Goal: Information Seeking & Learning: Check status

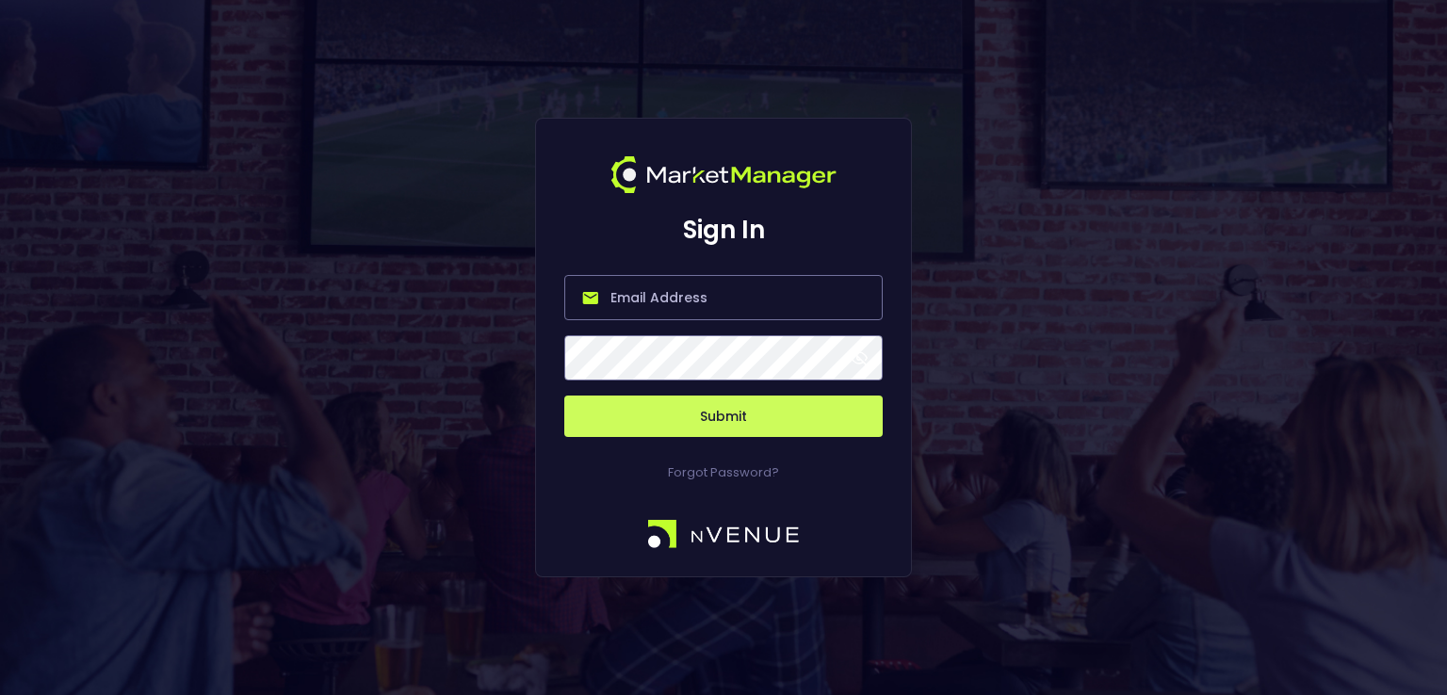
type input "[PERSON_NAME][EMAIL_ADDRESS][DOMAIN_NAME]"
click at [723, 419] on button "Submit" at bounding box center [723, 416] width 318 height 41
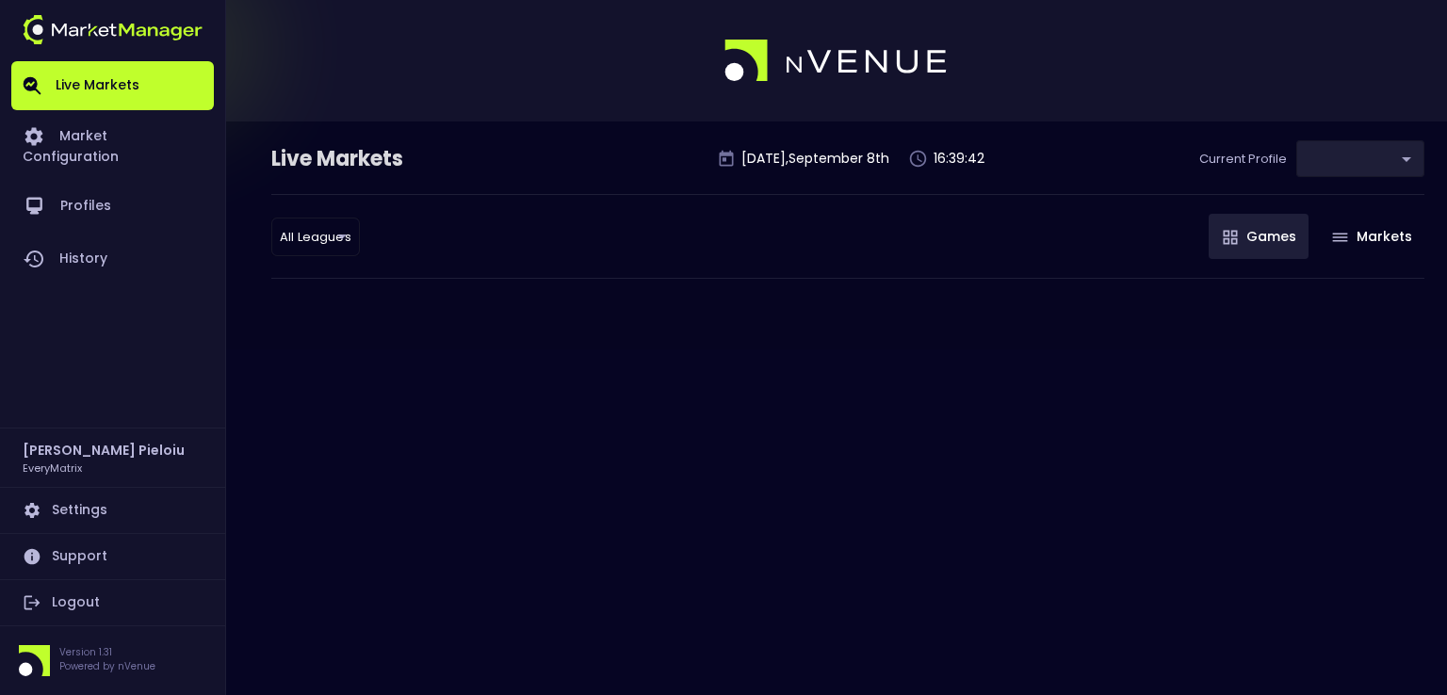
type input "41a1a02b-08cb-4a84-b265-6477bb6fe087"
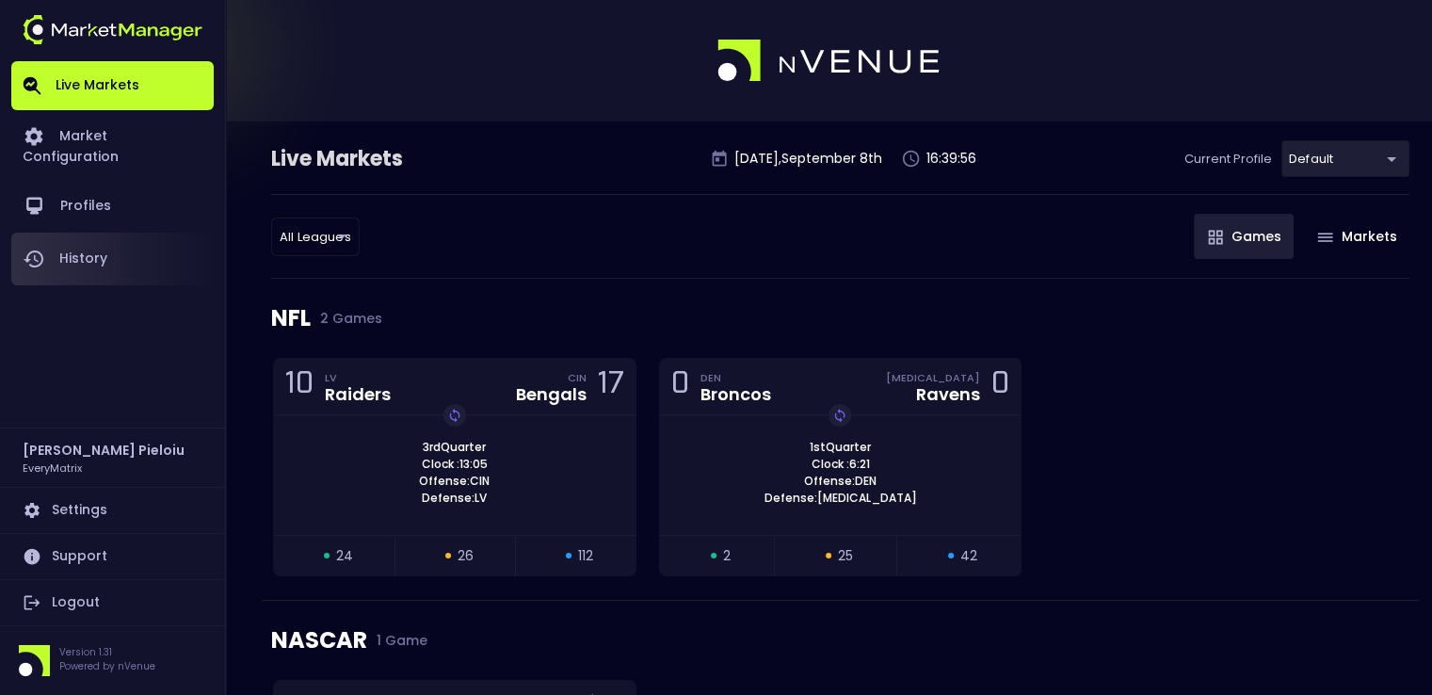
click at [90, 250] on link "History" at bounding box center [112, 259] width 202 height 53
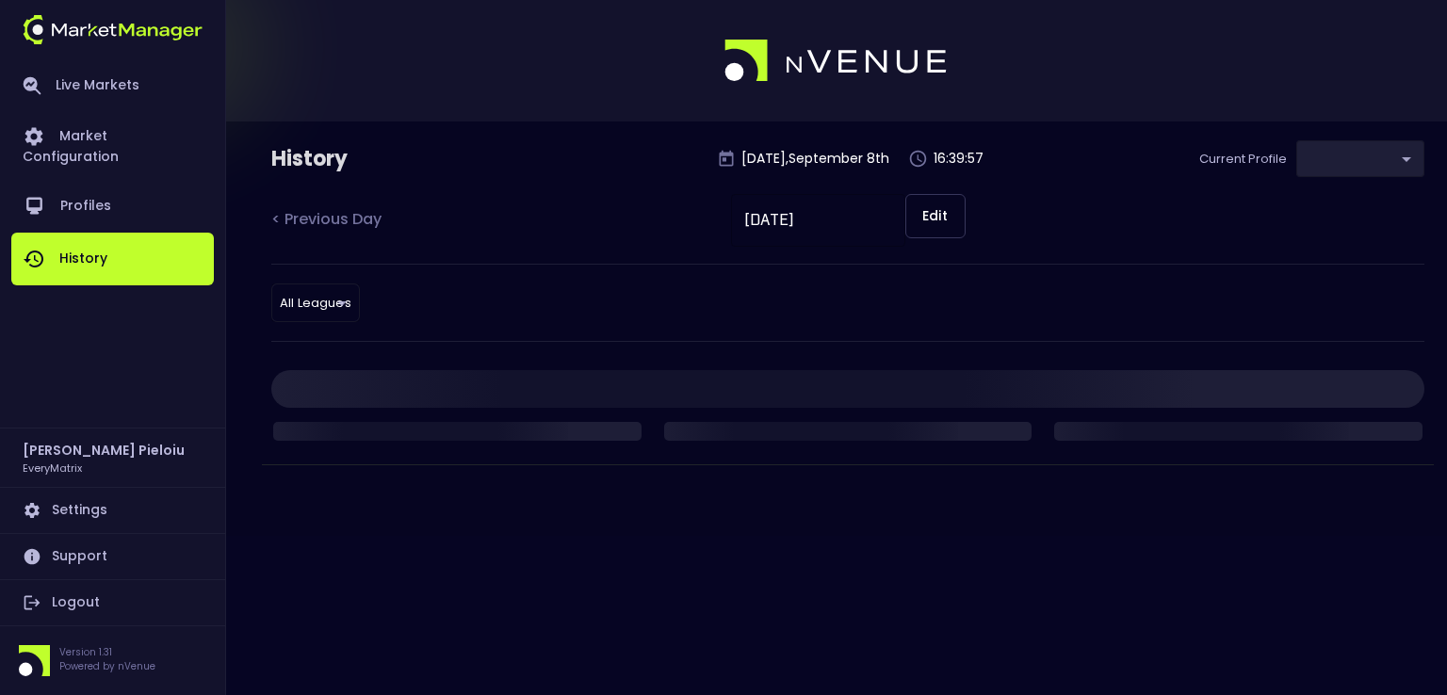
type input "41a1a02b-08cb-4a84-b265-6477bb6fe087"
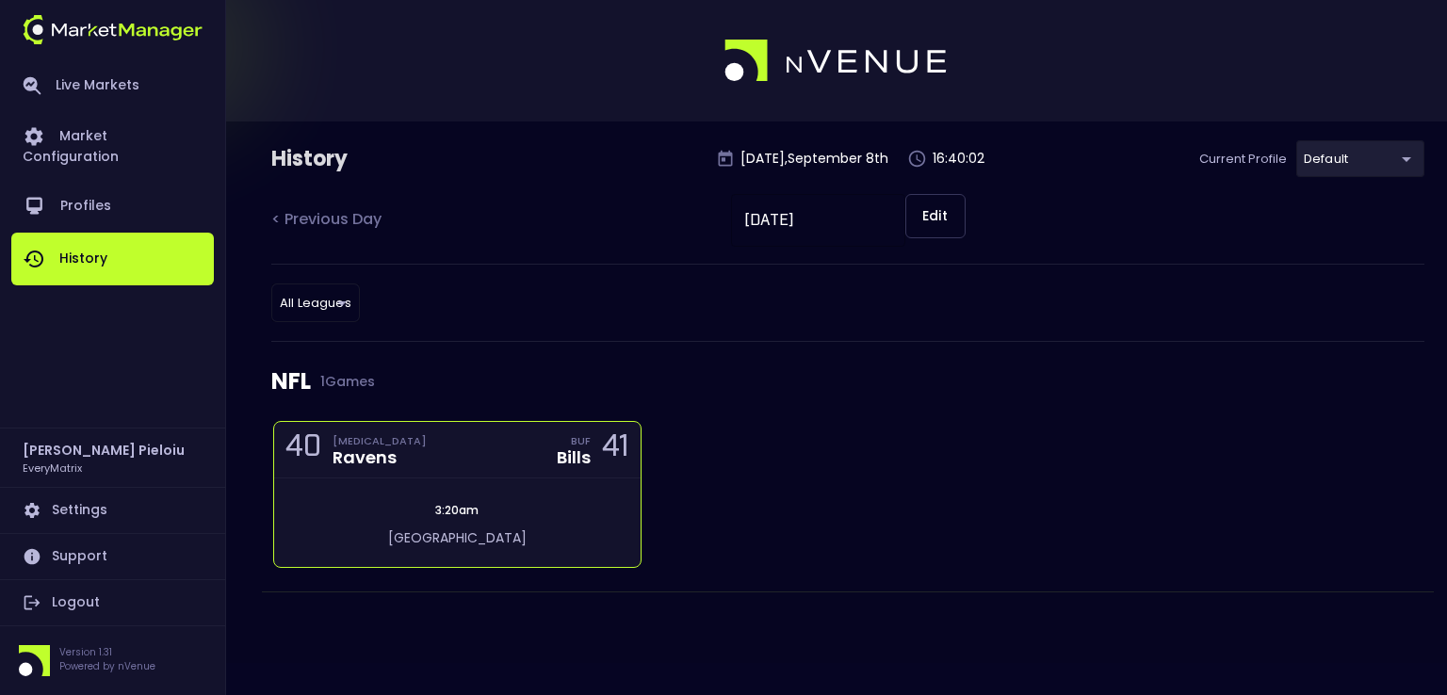
click at [421, 472] on div "40 [MEDICAL_DATA] Ravens BUF Bills 41" at bounding box center [457, 450] width 366 height 57
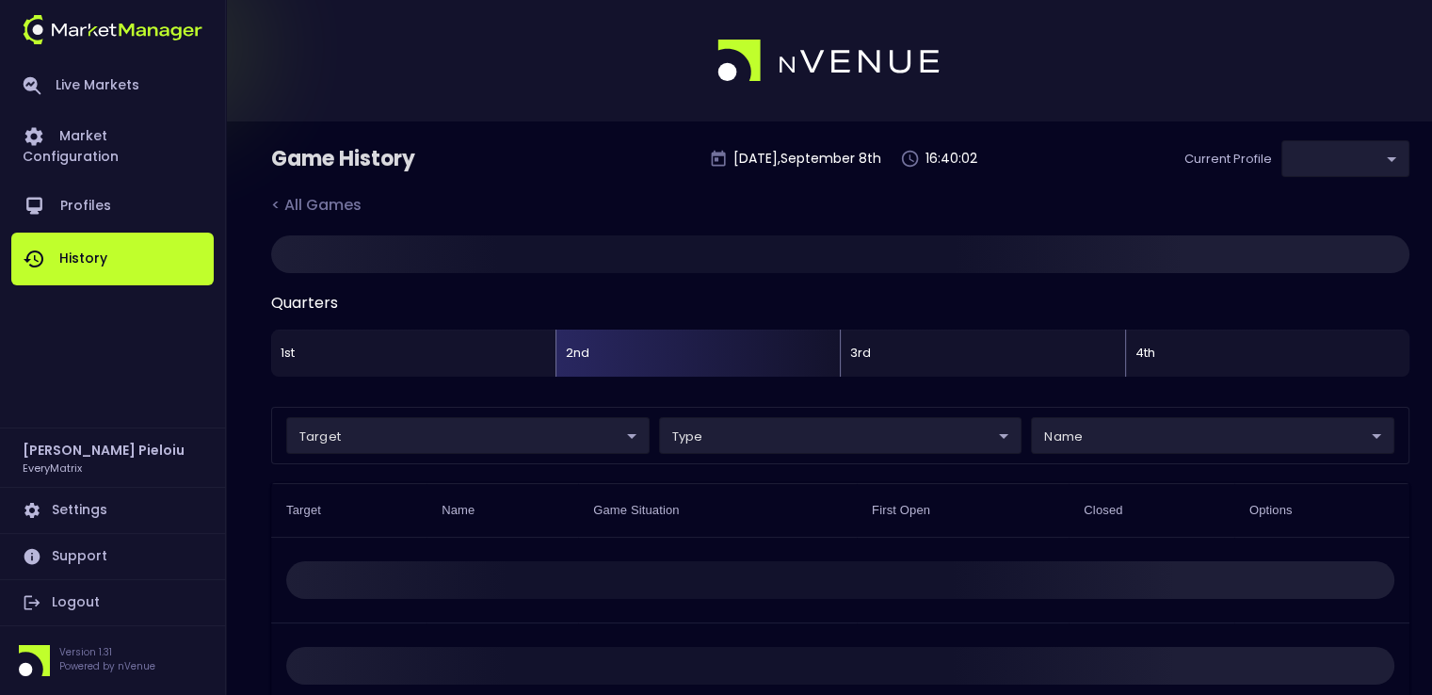
type input "41a1a02b-08cb-4a84-b265-6477bb6fe087"
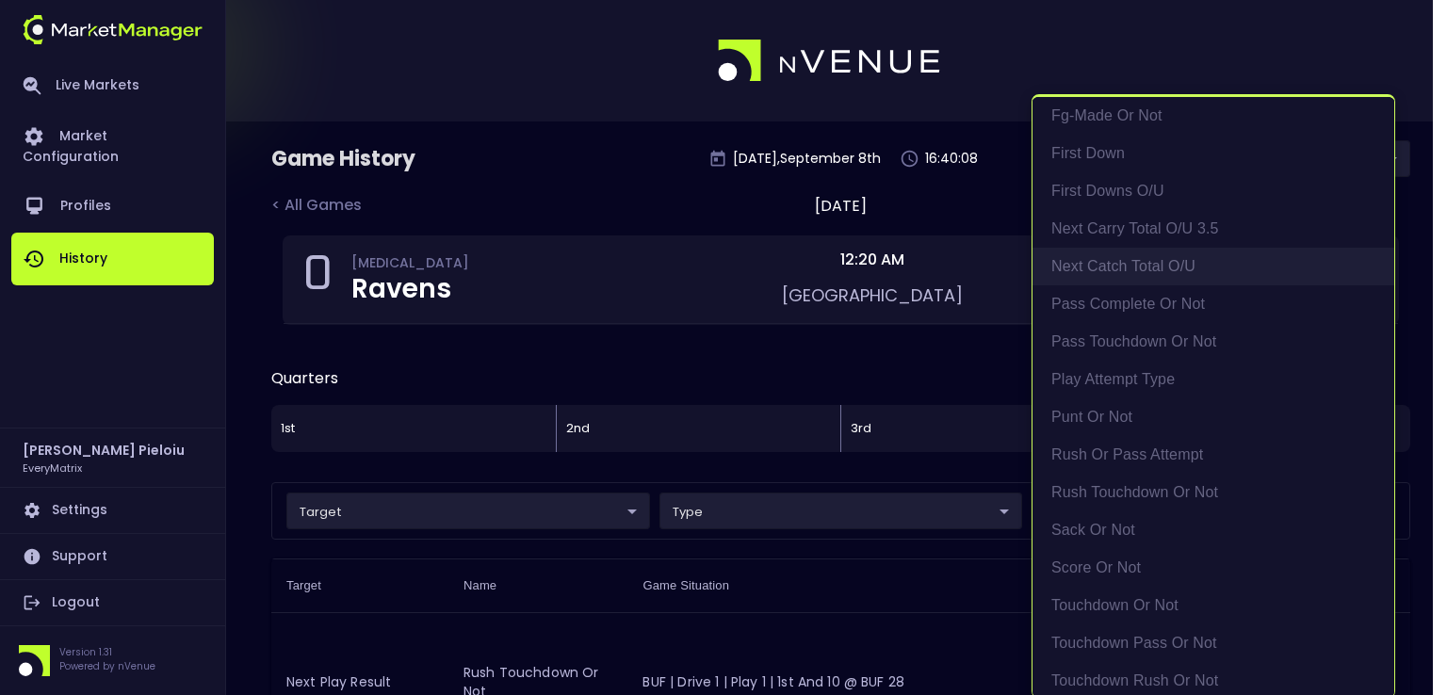
scroll to position [355, 0]
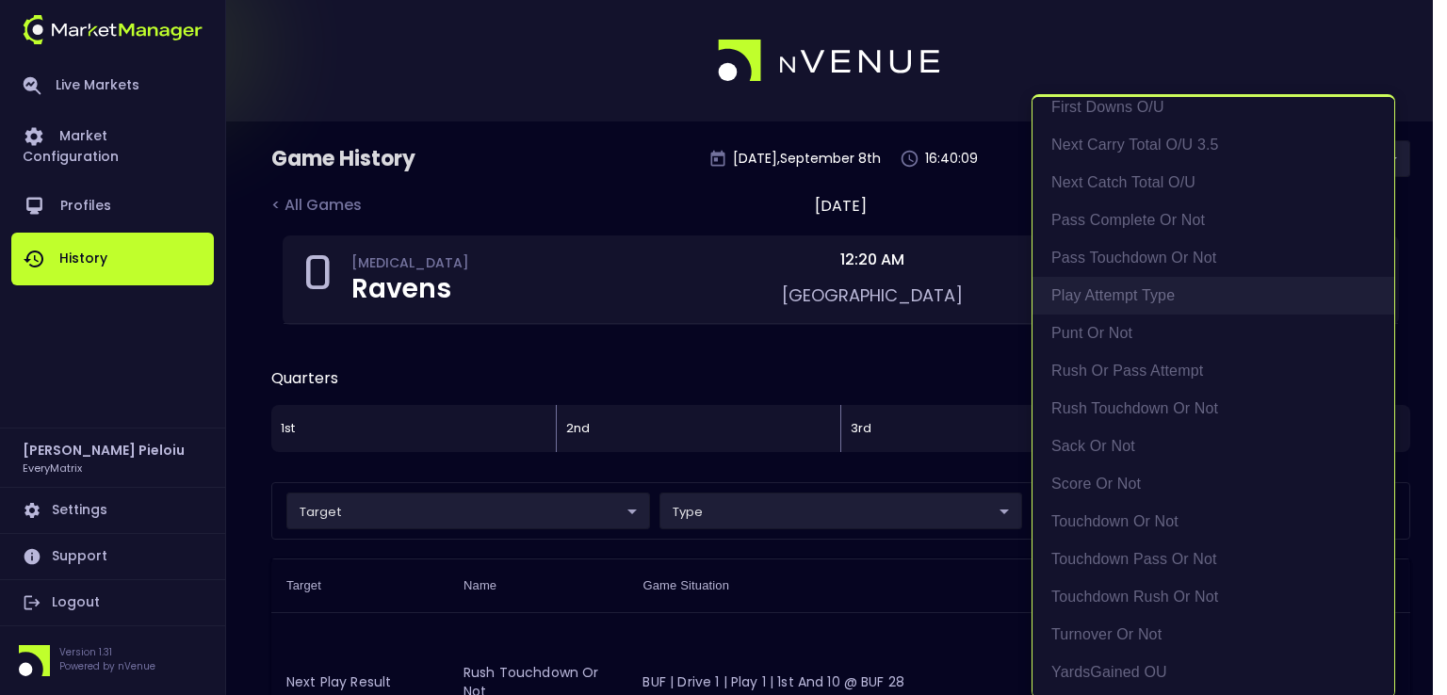
click at [1119, 295] on li "Play Attempt Type" at bounding box center [1213, 296] width 362 height 38
type input "Play Attempt Type"
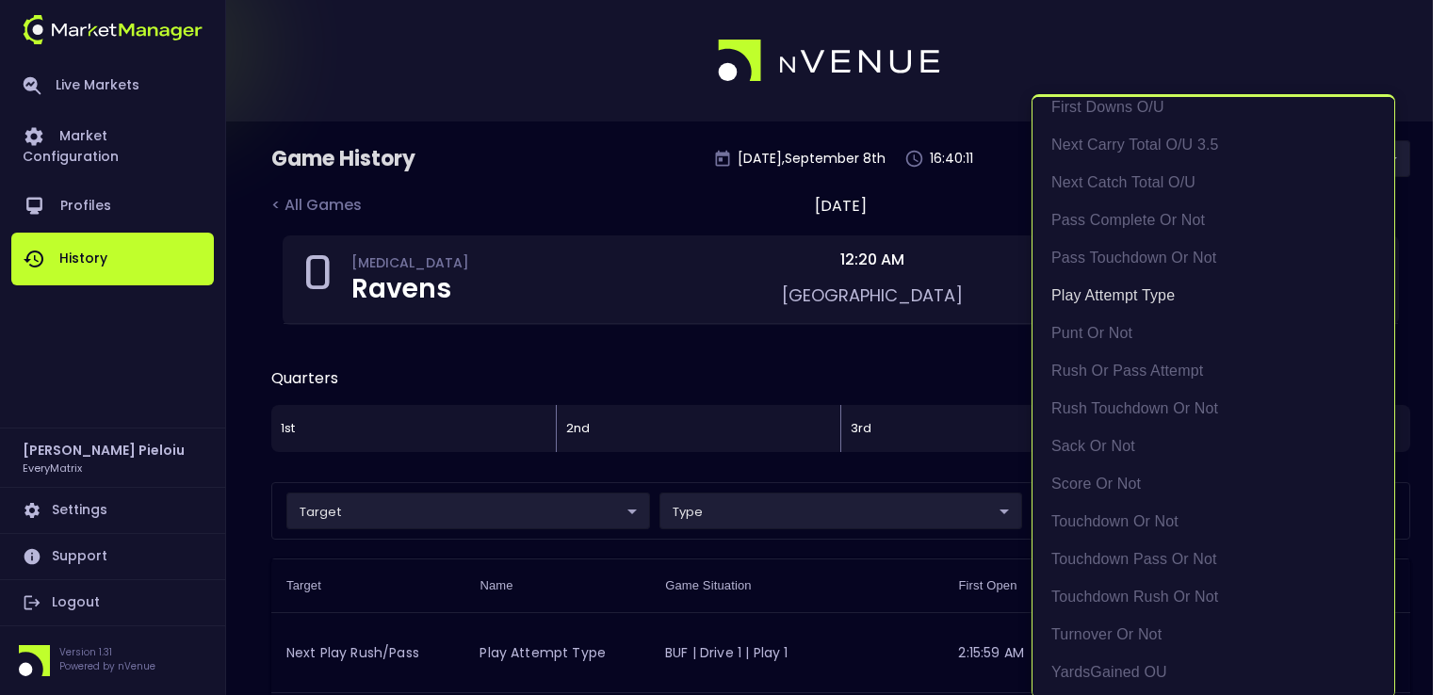
click at [575, 162] on div at bounding box center [723, 347] width 1447 height 695
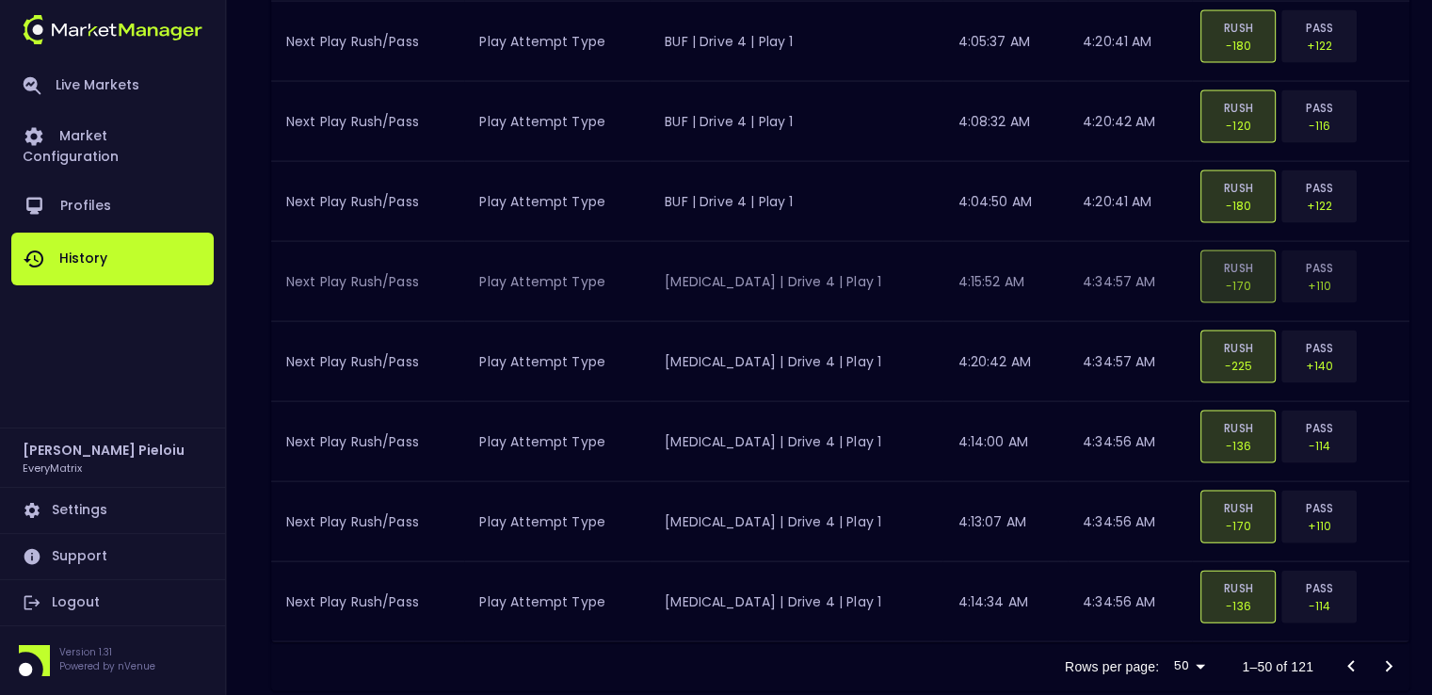
scroll to position [4004, 0]
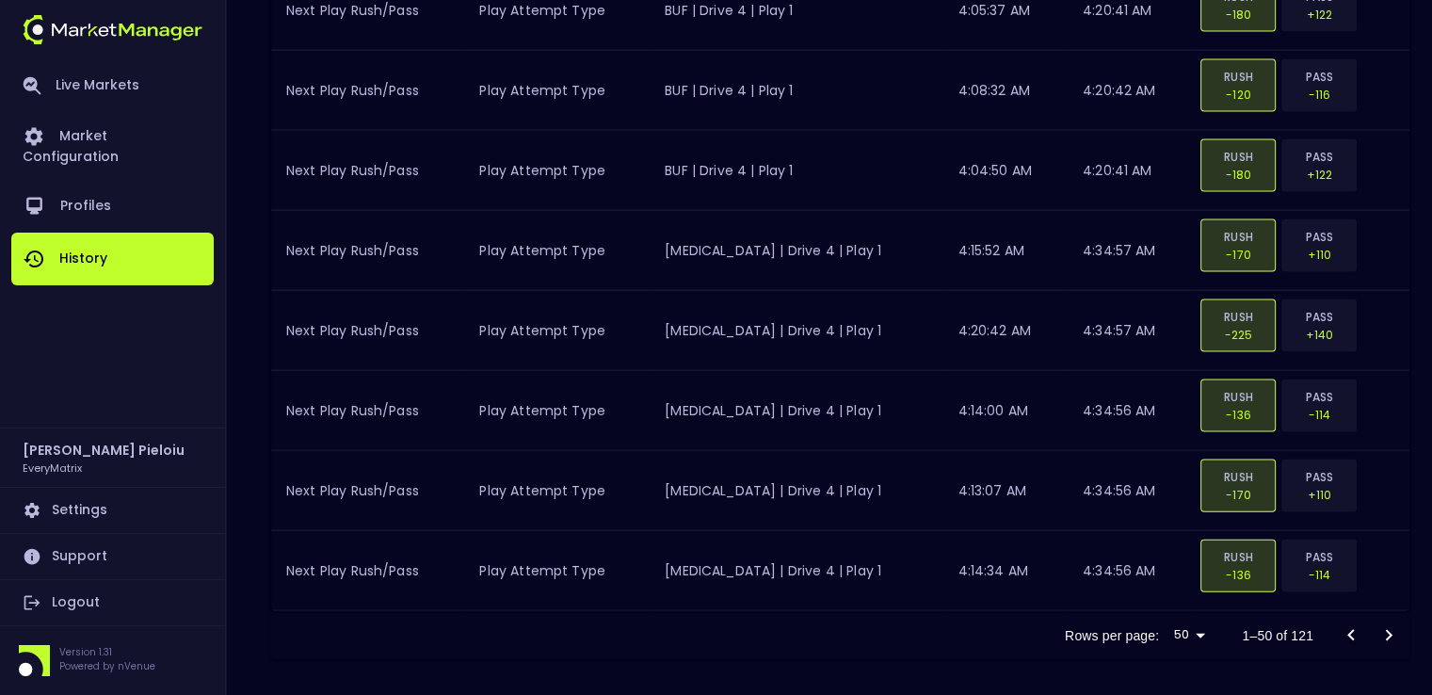
click at [1385, 626] on icon "Go to next page" at bounding box center [1389, 635] width 23 height 23
click at [1394, 627] on icon "Go to next page" at bounding box center [1389, 635] width 23 height 23
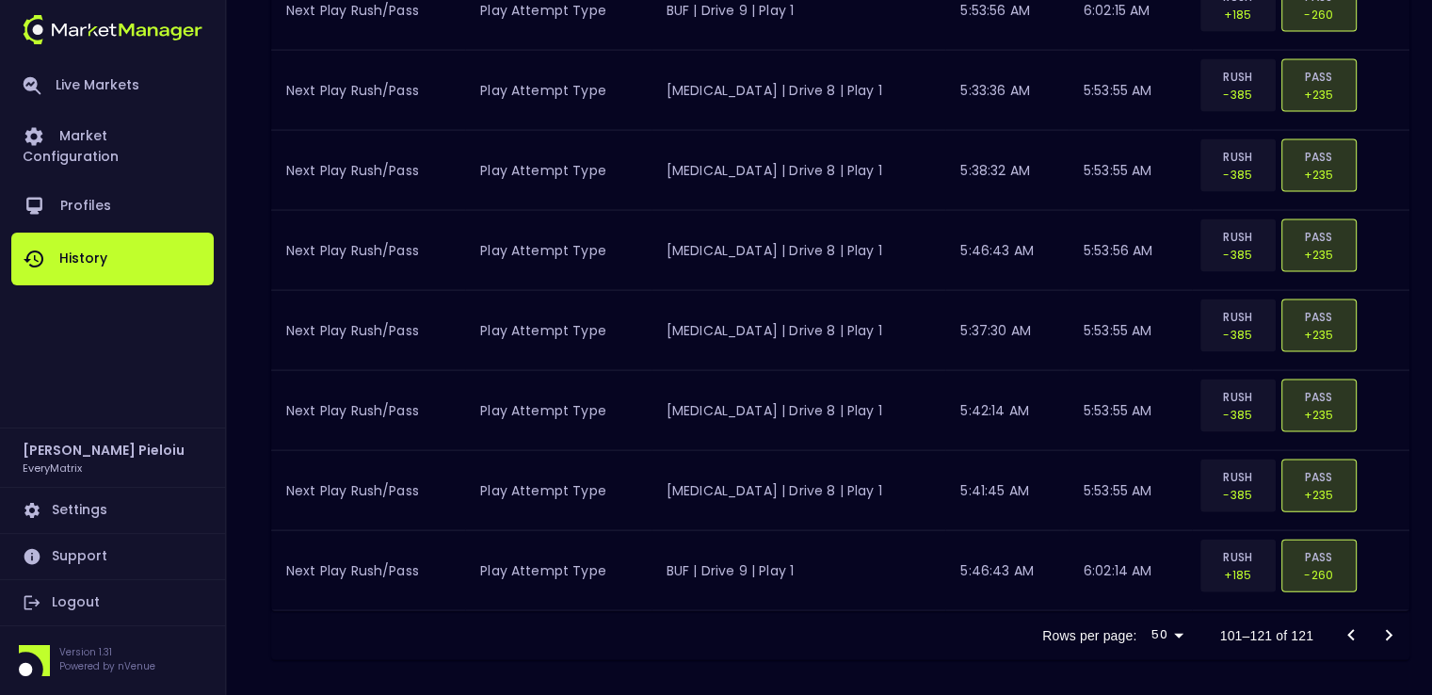
click at [1397, 628] on div at bounding box center [1370, 636] width 75 height 38
click at [1386, 627] on div at bounding box center [1370, 636] width 75 height 38
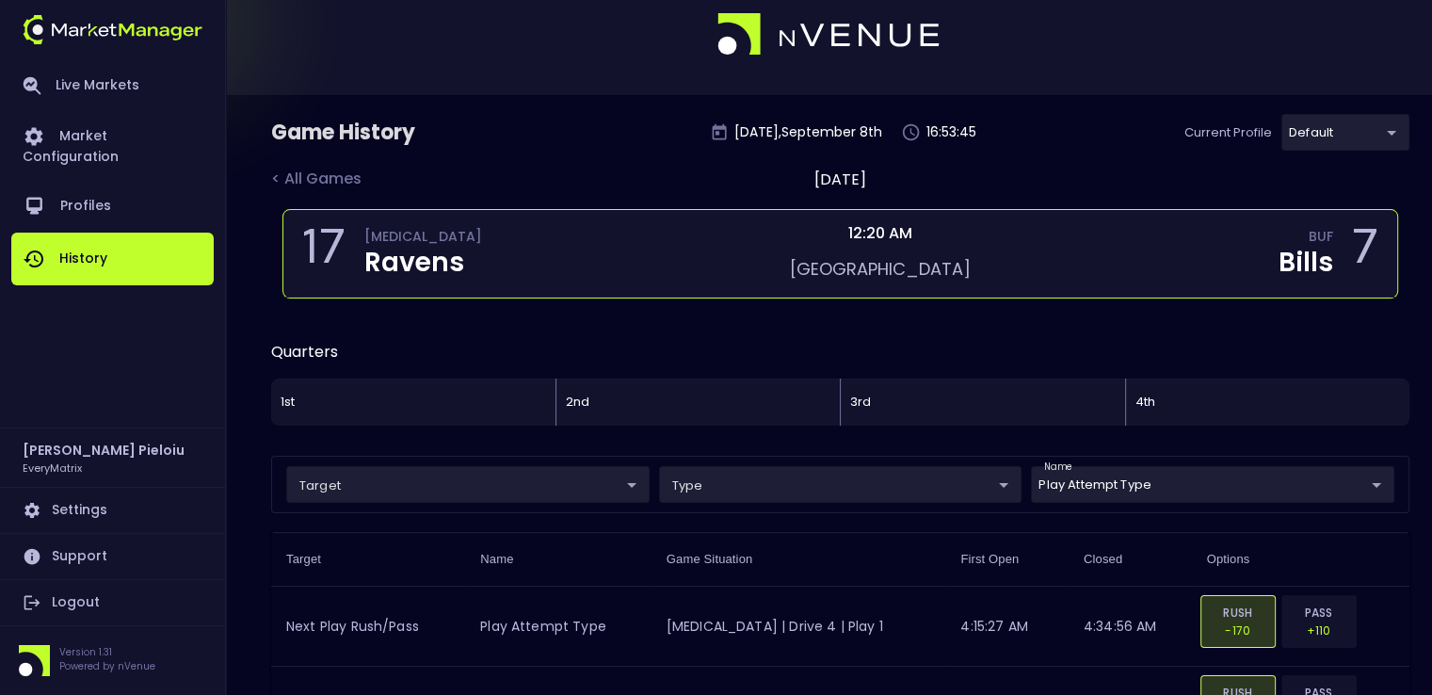
scroll to position [0, 0]
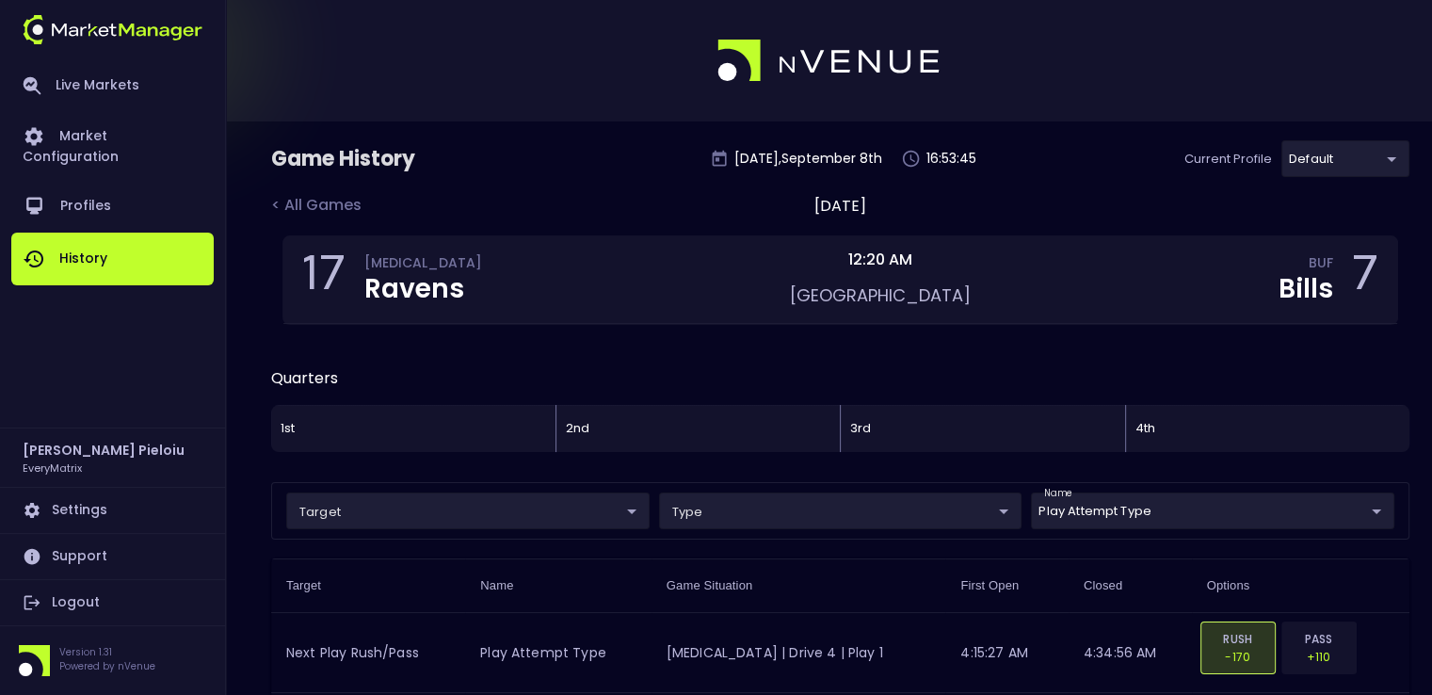
click at [79, 236] on link "History" at bounding box center [112, 259] width 202 height 53
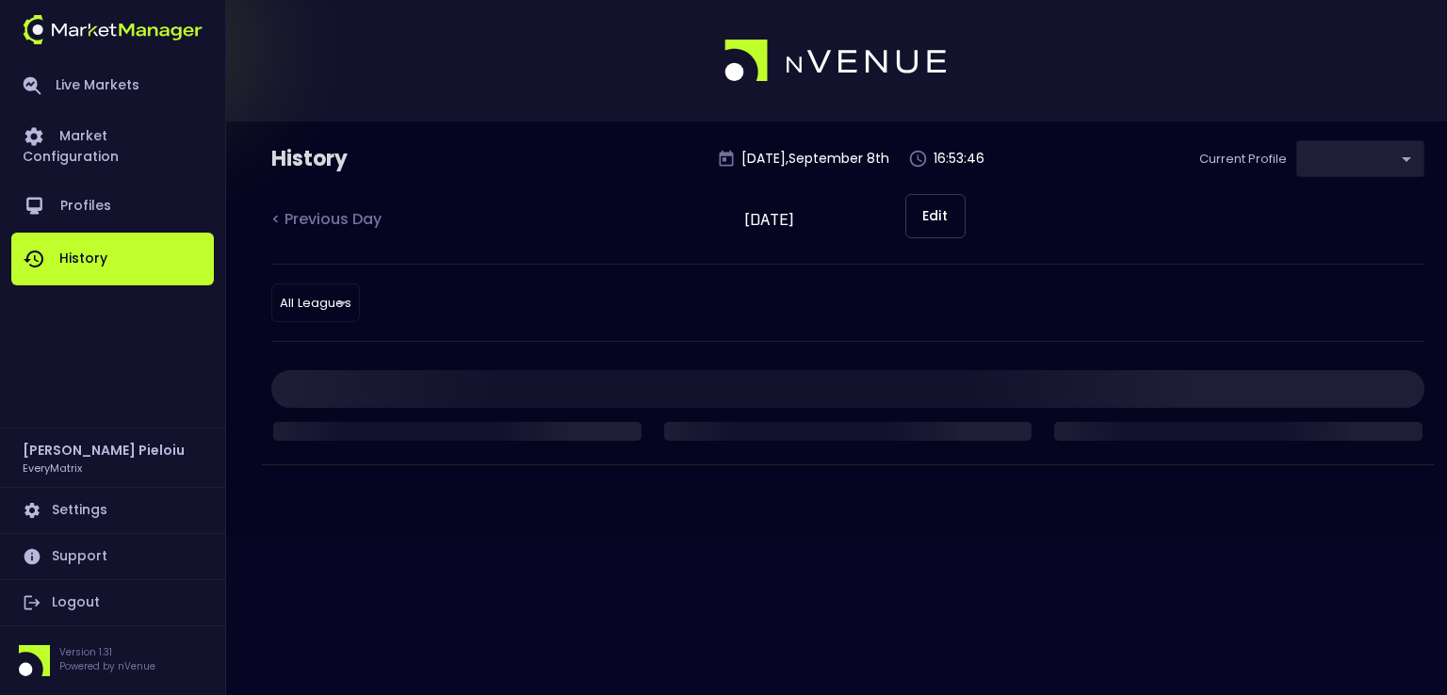
type input "41a1a02b-08cb-4a84-b265-6477bb6fe087"
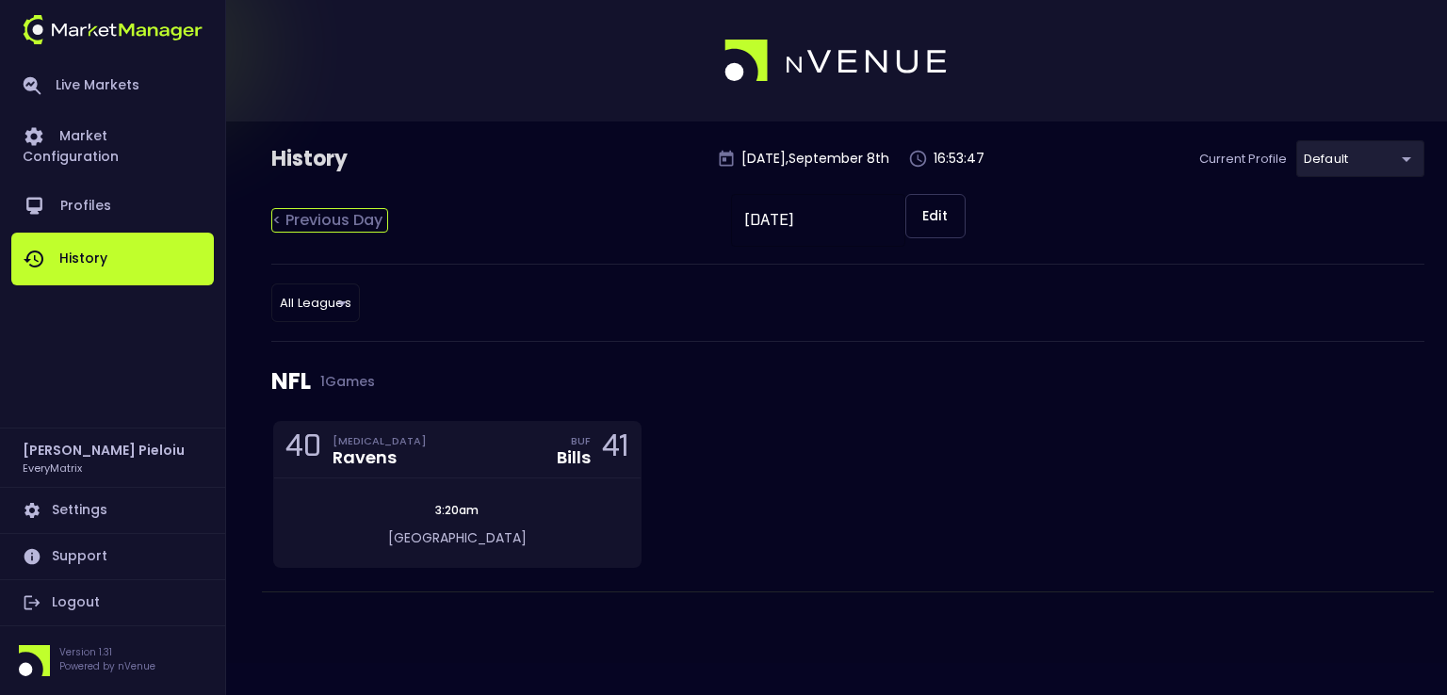
click at [279, 229] on div "< Previous Day" at bounding box center [329, 220] width 117 height 24
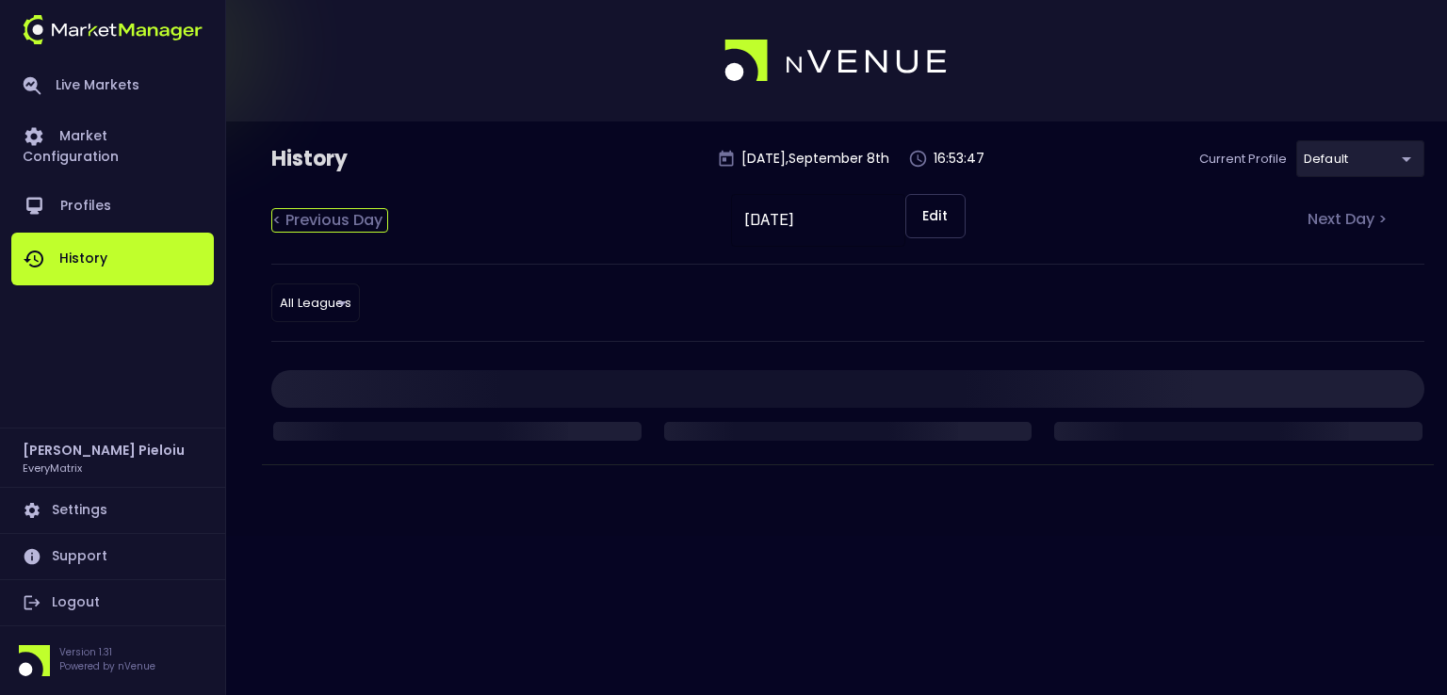
type input "[DATE]"
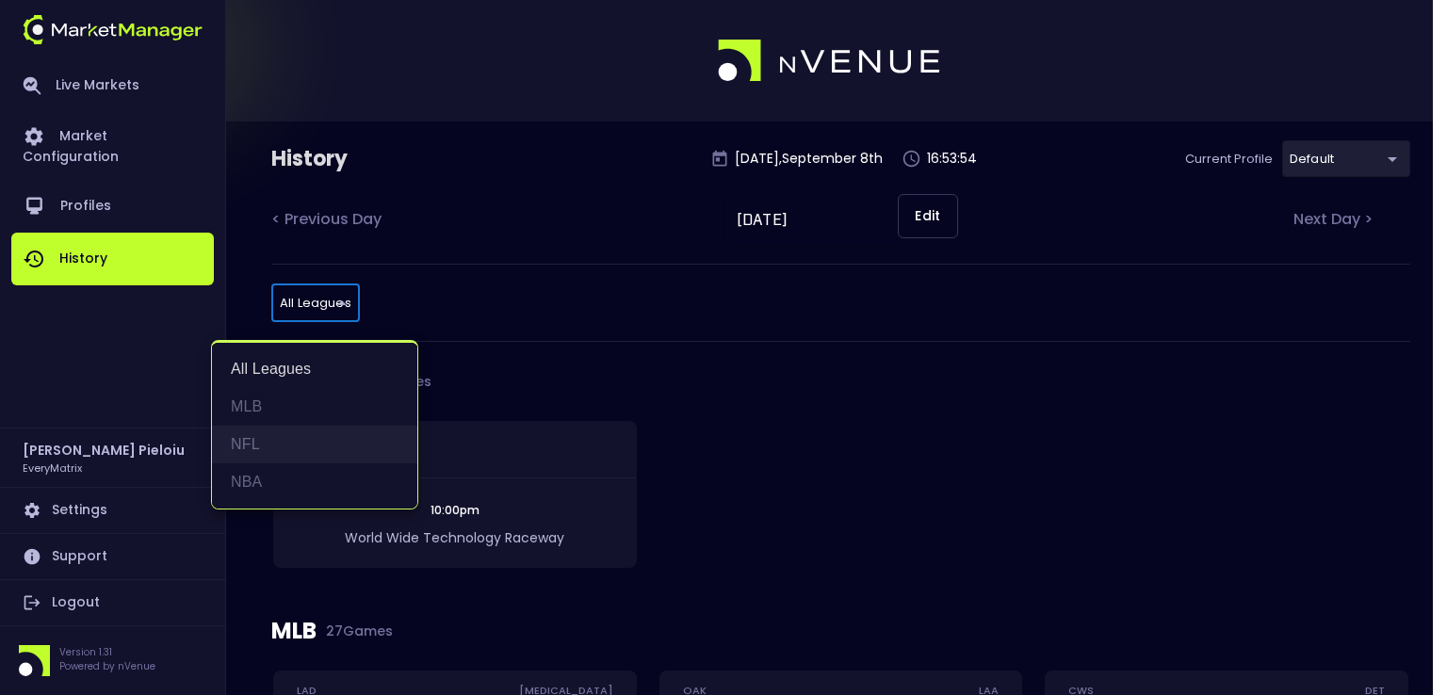
click at [252, 443] on li "NFL" at bounding box center [314, 445] width 205 height 38
type input "NFL"
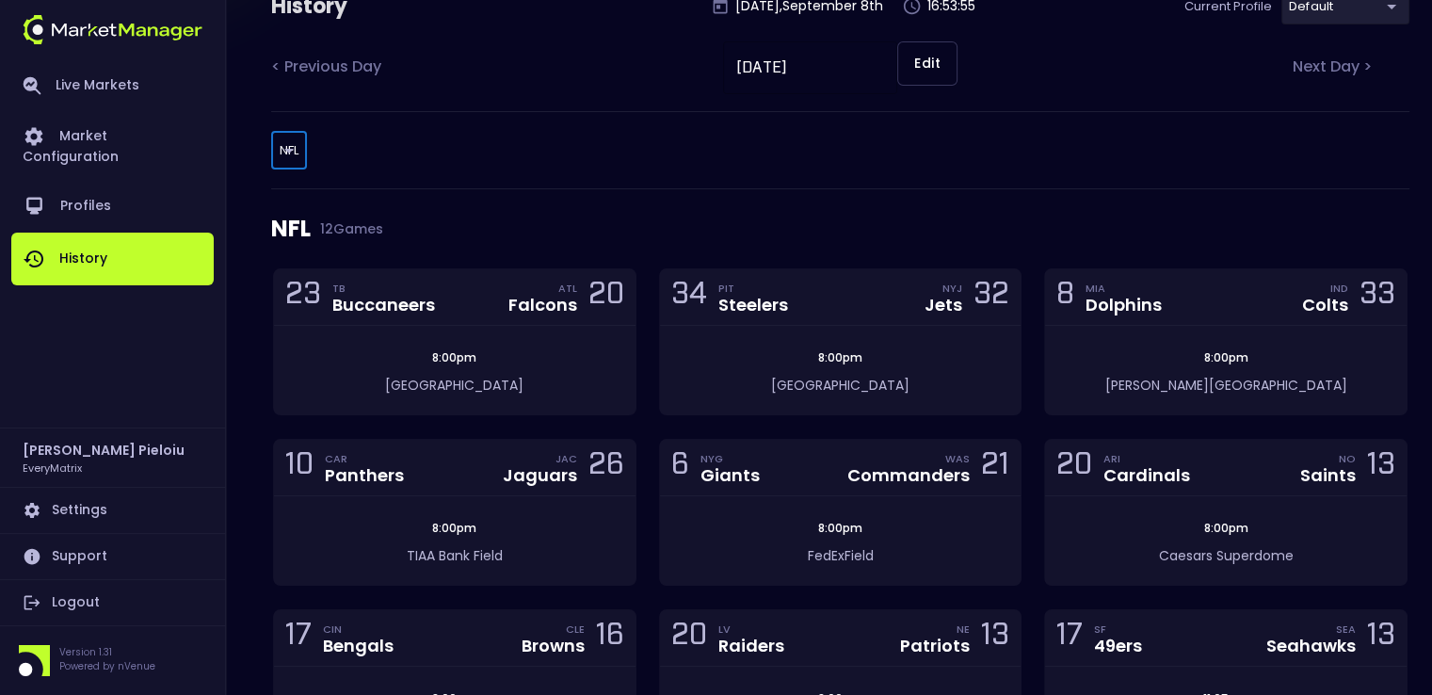
scroll to position [283, 0]
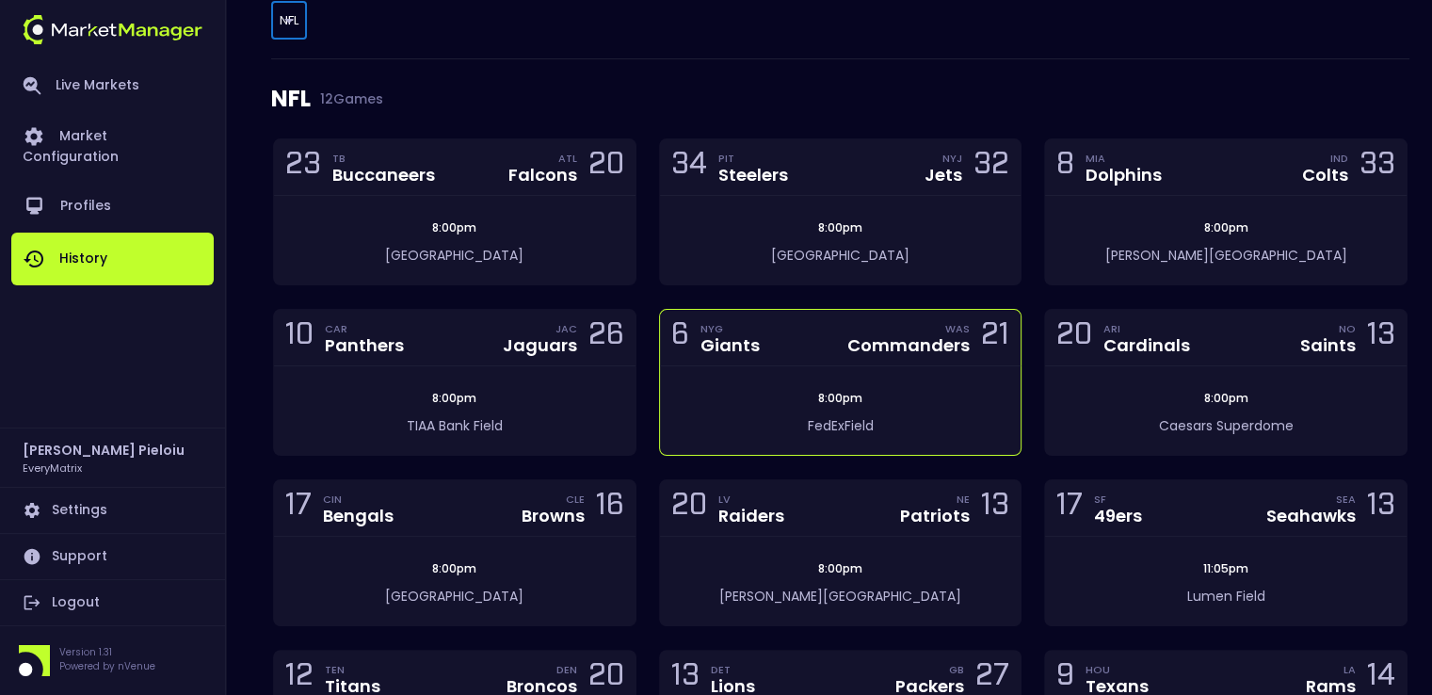
click at [774, 352] on div "6 NYG Giants WAS Commanders 21" at bounding box center [841, 338] width 362 height 57
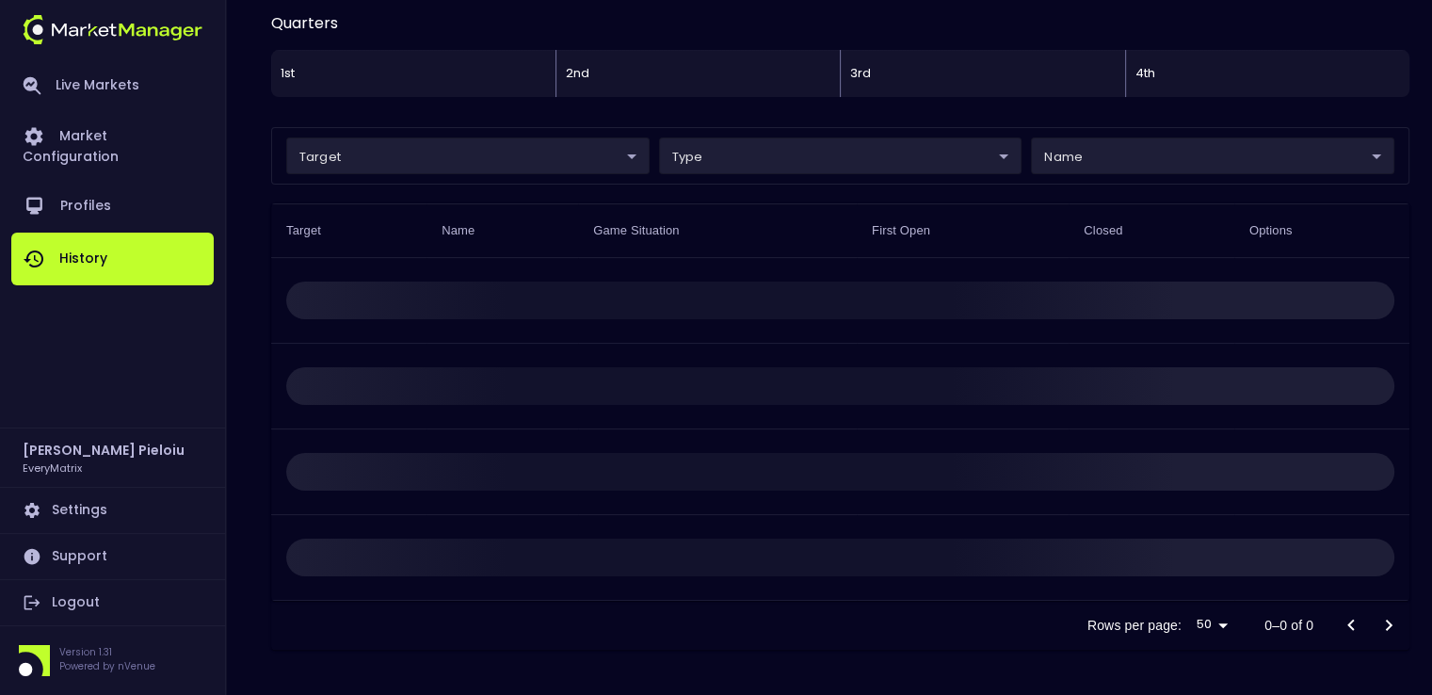
scroll to position [12, 0]
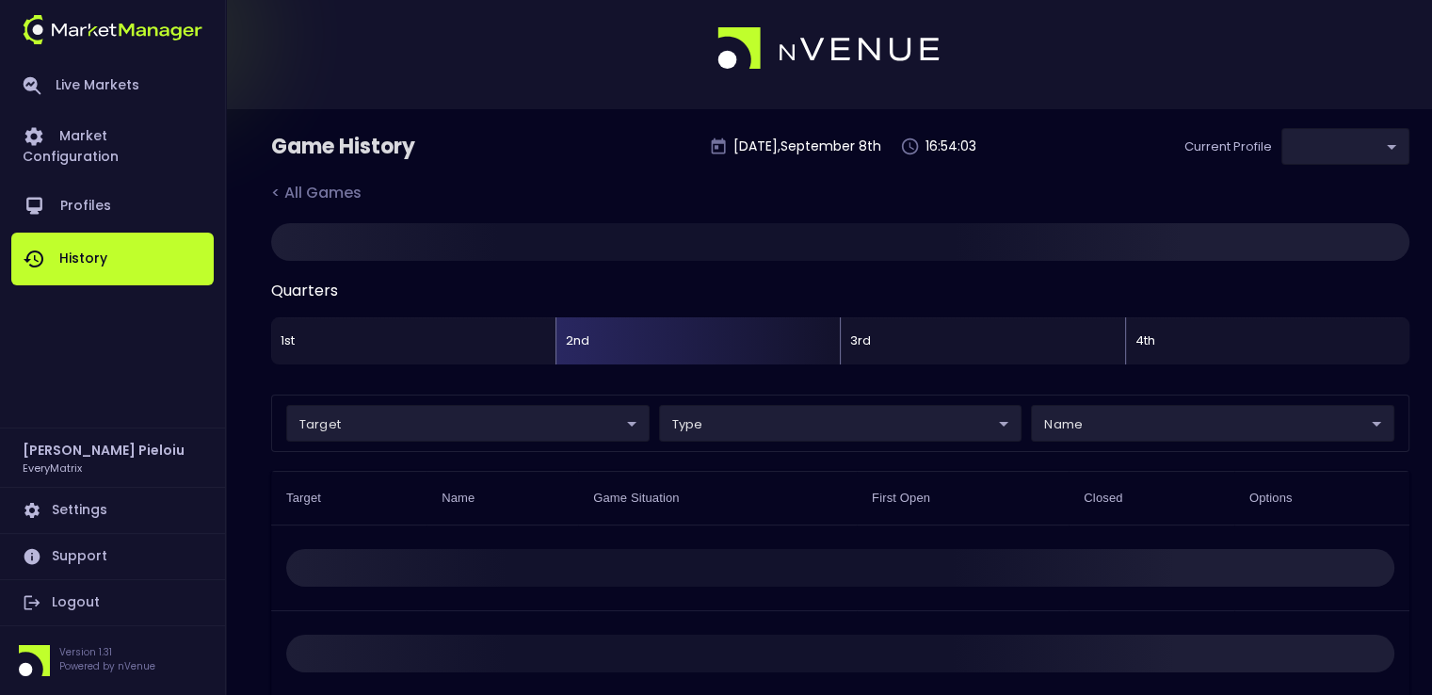
type input "41a1a02b-08cb-4a84-b265-6477bb6fe087"
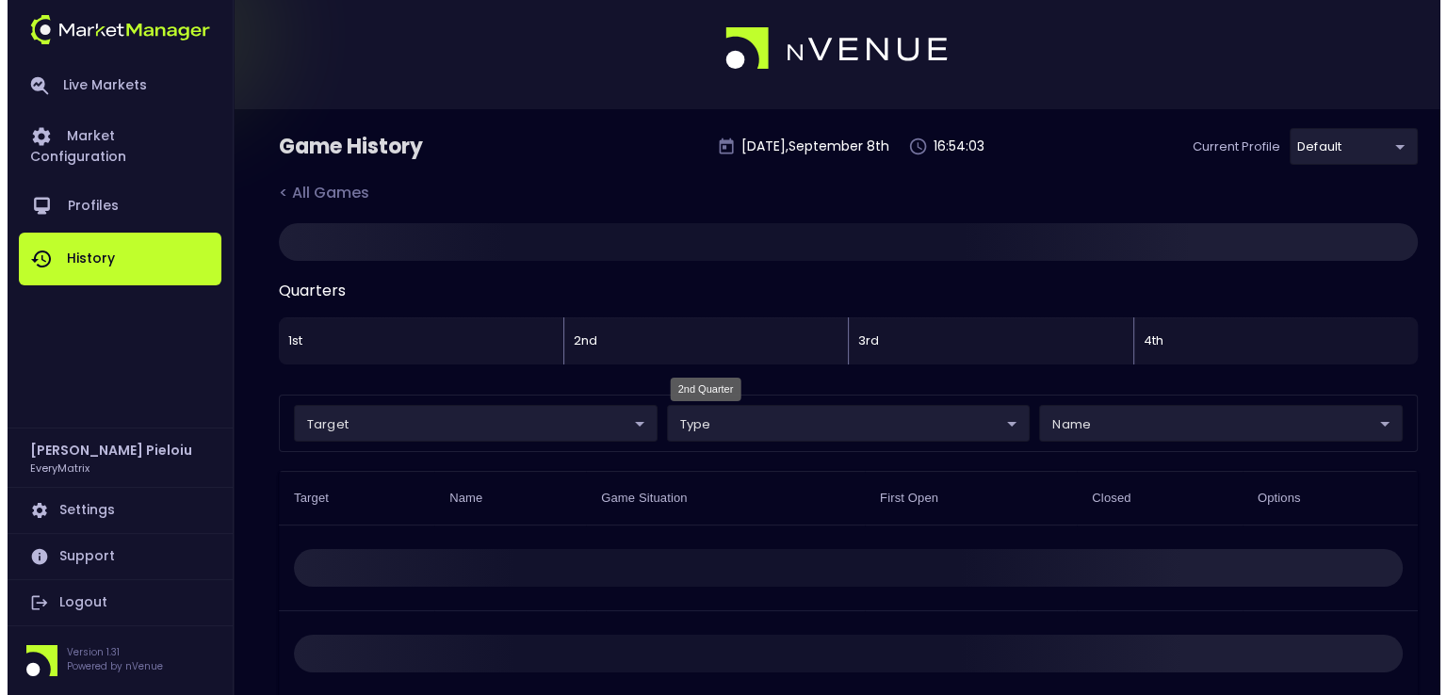
scroll to position [0, 0]
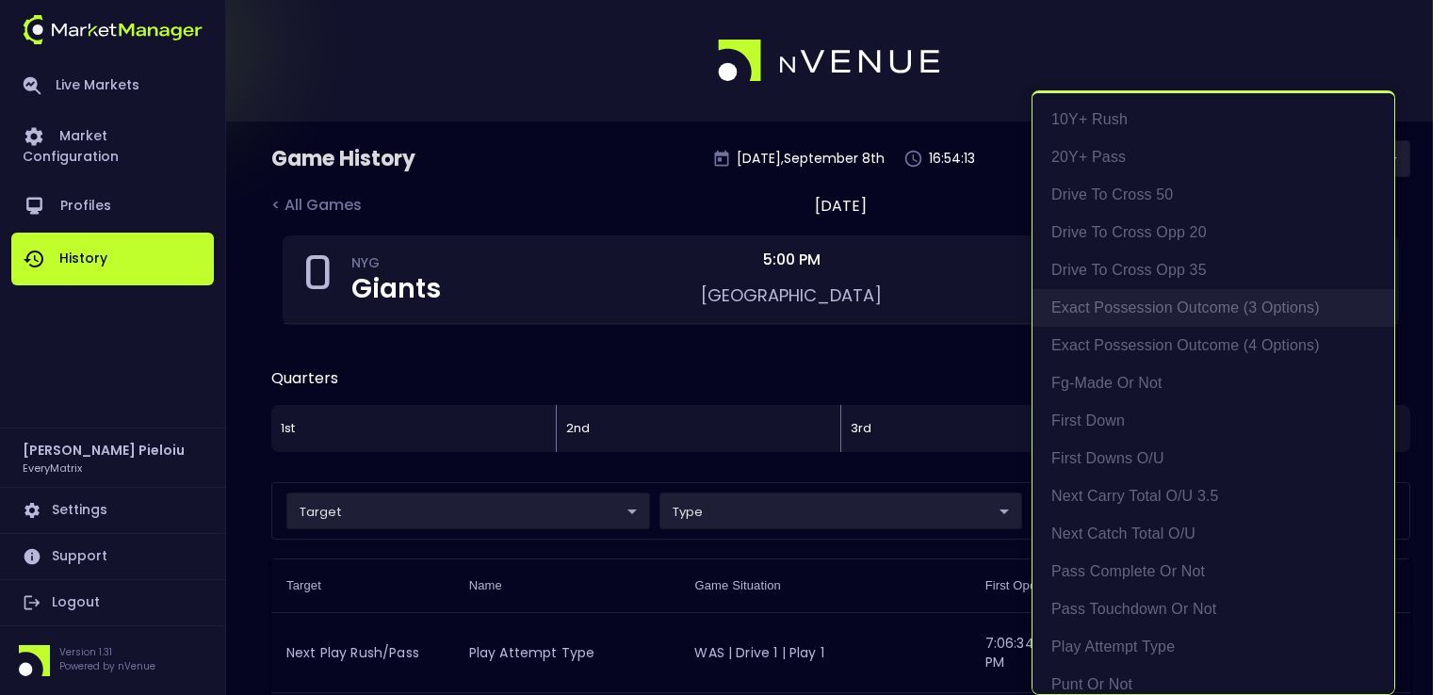
click at [1168, 317] on li "exact possession outcome (3 options)" at bounding box center [1213, 308] width 362 height 38
type input "exact possession outcome (3 options)"
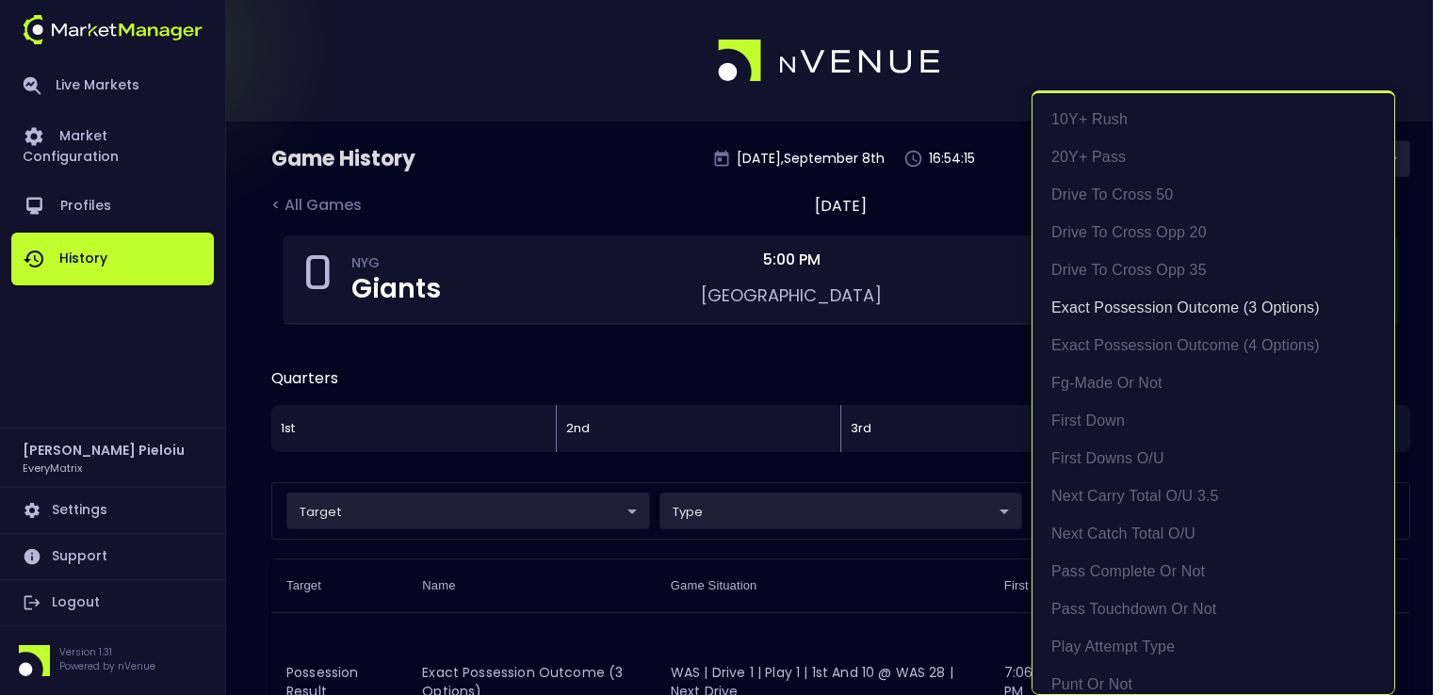
click at [787, 600] on div at bounding box center [723, 347] width 1447 height 695
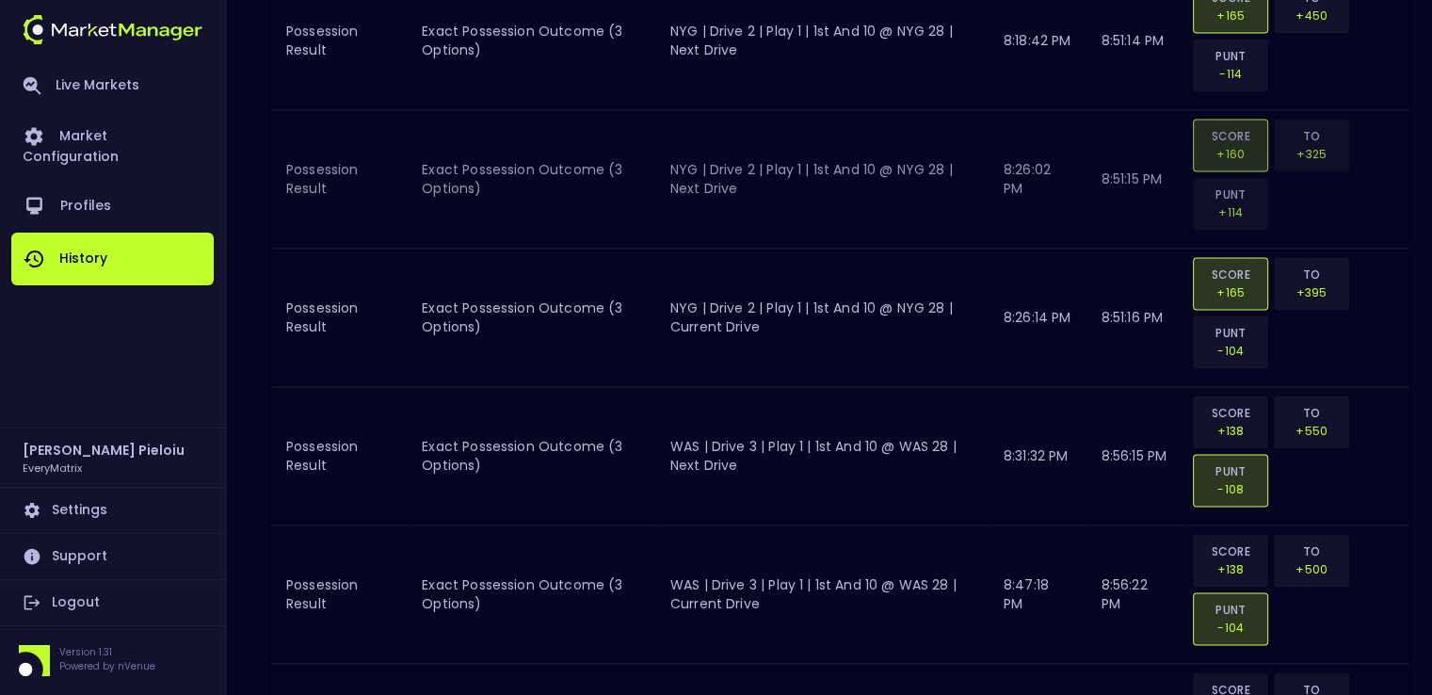
scroll to position [2543, 0]
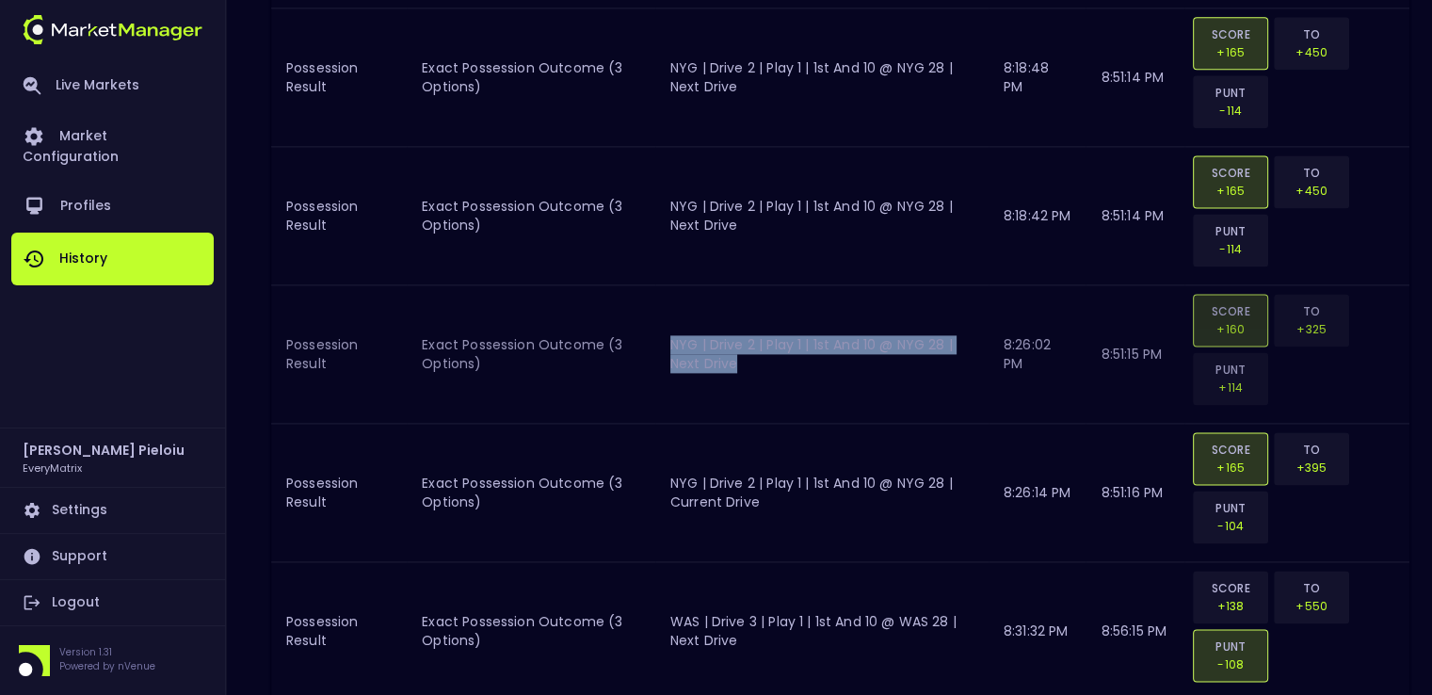
drag, startPoint x: 751, startPoint y: 363, endPoint x: 672, endPoint y: 340, distance: 81.4
click at [672, 340] on td "NYG | Drive 2 | Play 1 | 1st and 10 @ NYG 28 | Next Drive" at bounding box center [821, 354] width 333 height 138
copy td "NYG | Drive 2 | Play 1 | 1st and 10 @ NYG 28 | Next Drive"
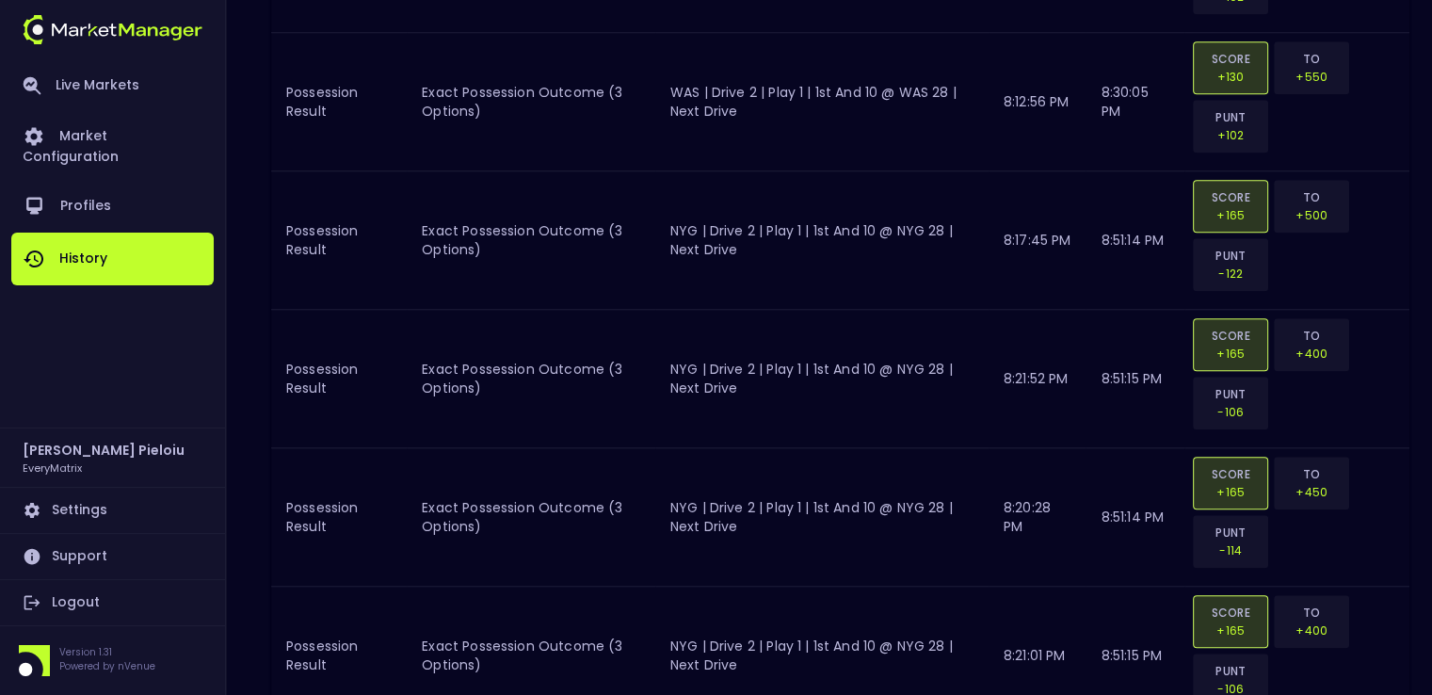
scroll to position [1507, 0]
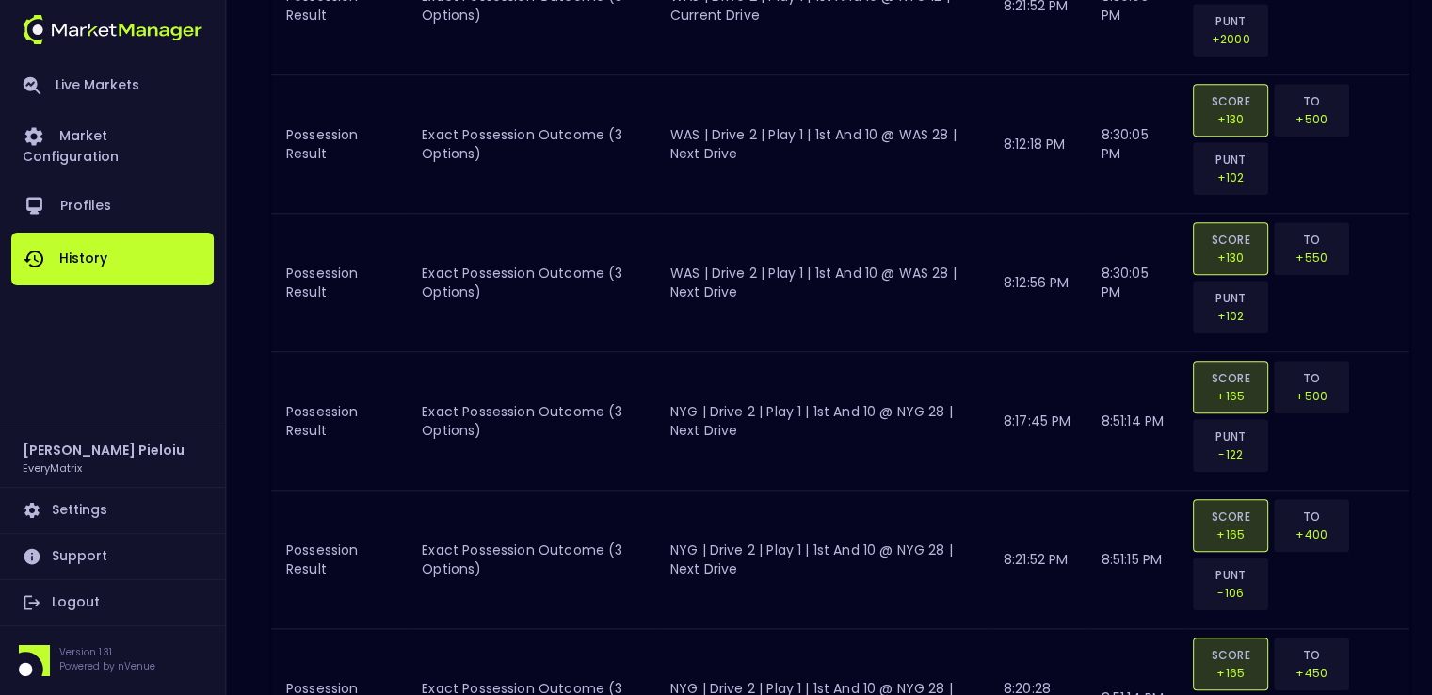
click at [67, 247] on link "History" at bounding box center [112, 259] width 202 height 53
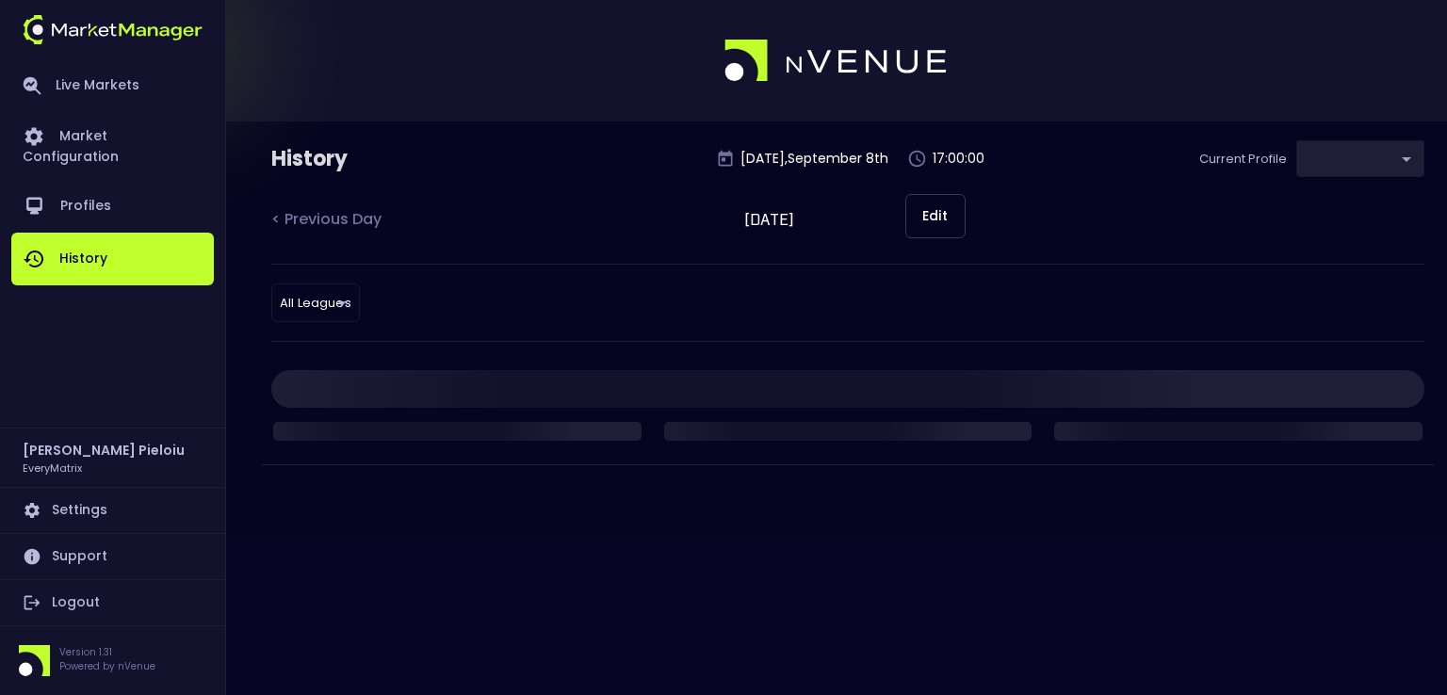
type input "41a1a02b-08cb-4a84-b265-6477bb6fe087"
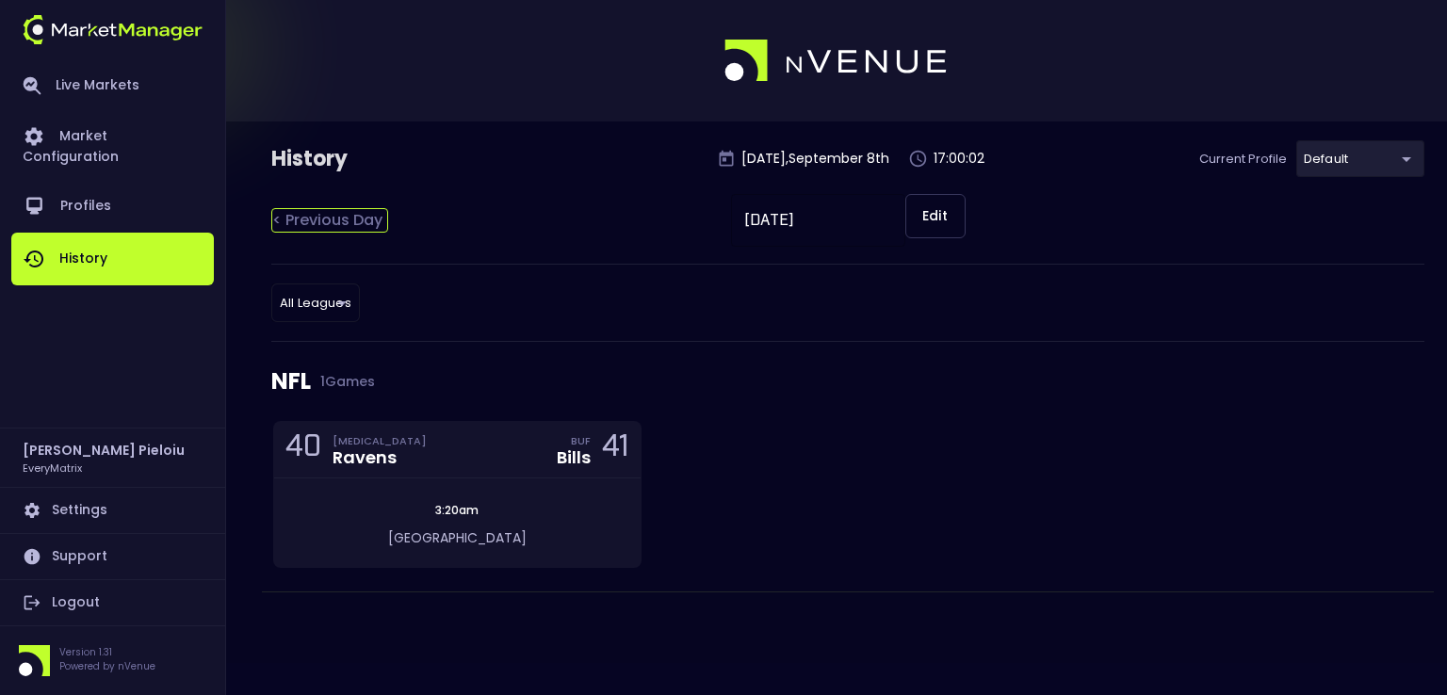
click at [341, 227] on div "< Previous Day" at bounding box center [329, 220] width 117 height 24
type input "[DATE]"
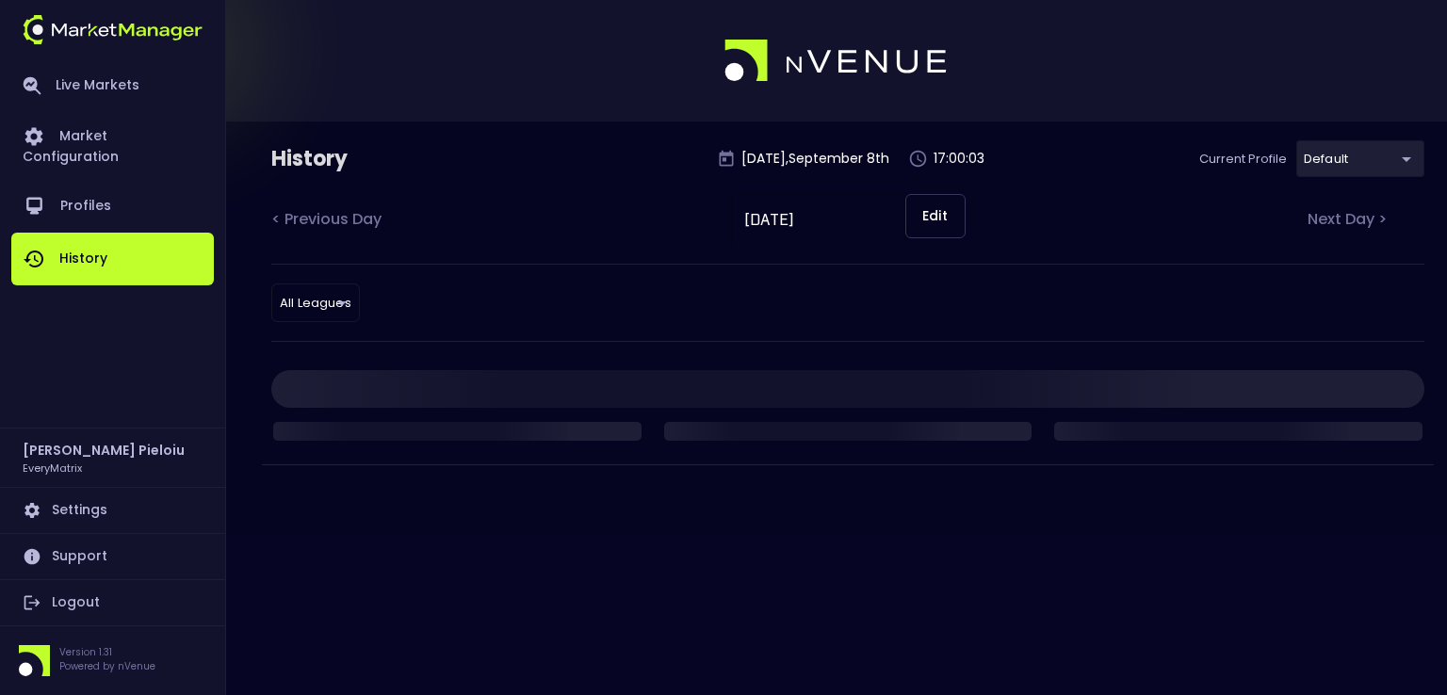
click at [310, 306] on body "Live Markets Market Configuration Profiles History [PERSON_NAME] EveryMatrix Se…" at bounding box center [723, 347] width 1447 height 695
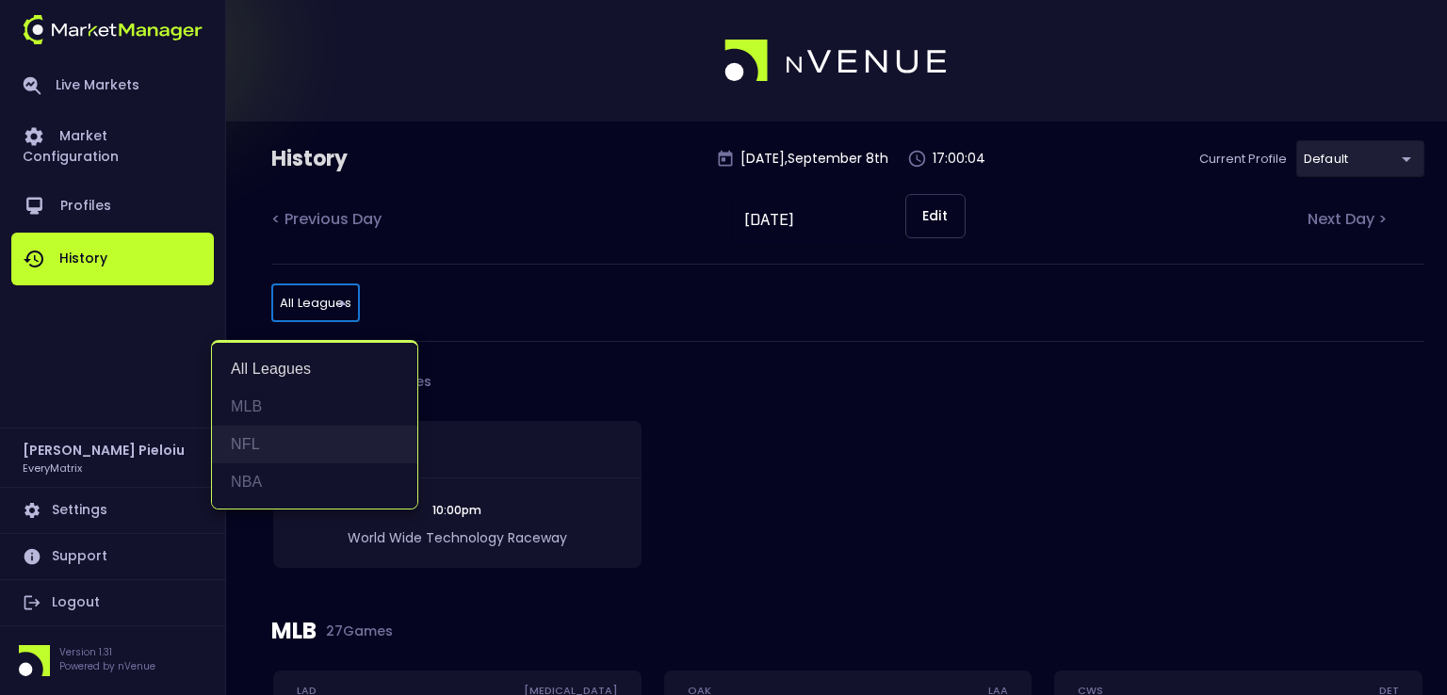
click at [247, 442] on li "NFL" at bounding box center [314, 445] width 205 height 38
type input "NFL"
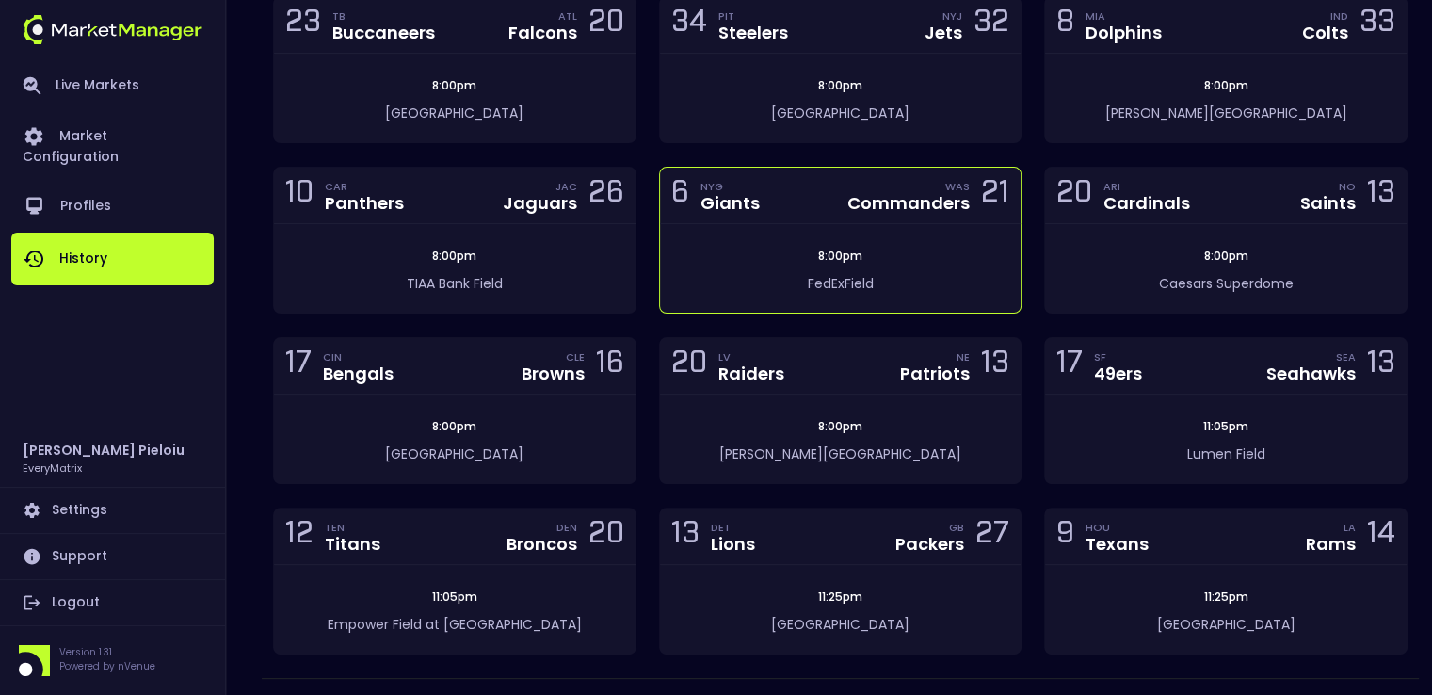
scroll to position [471, 0]
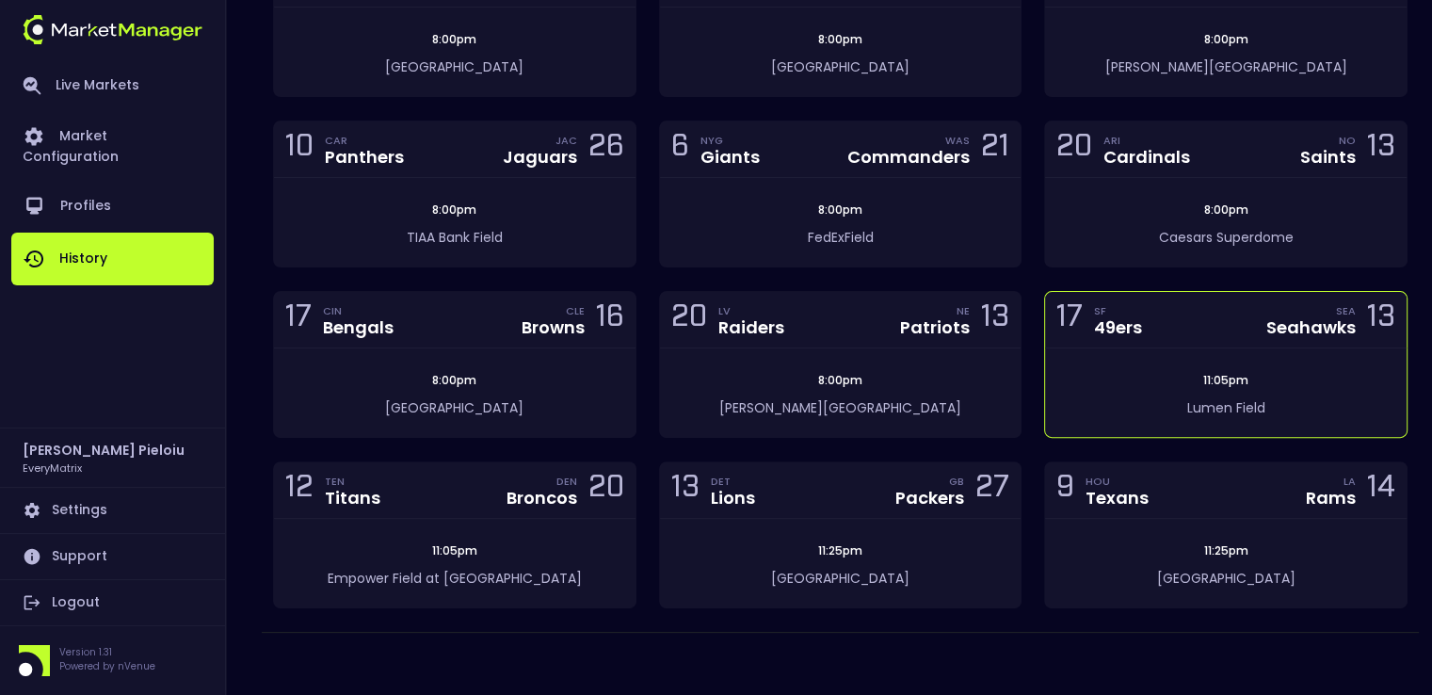
click at [1166, 363] on div "11:05pm [GEOGRAPHIC_DATA]" at bounding box center [1226, 392] width 362 height 89
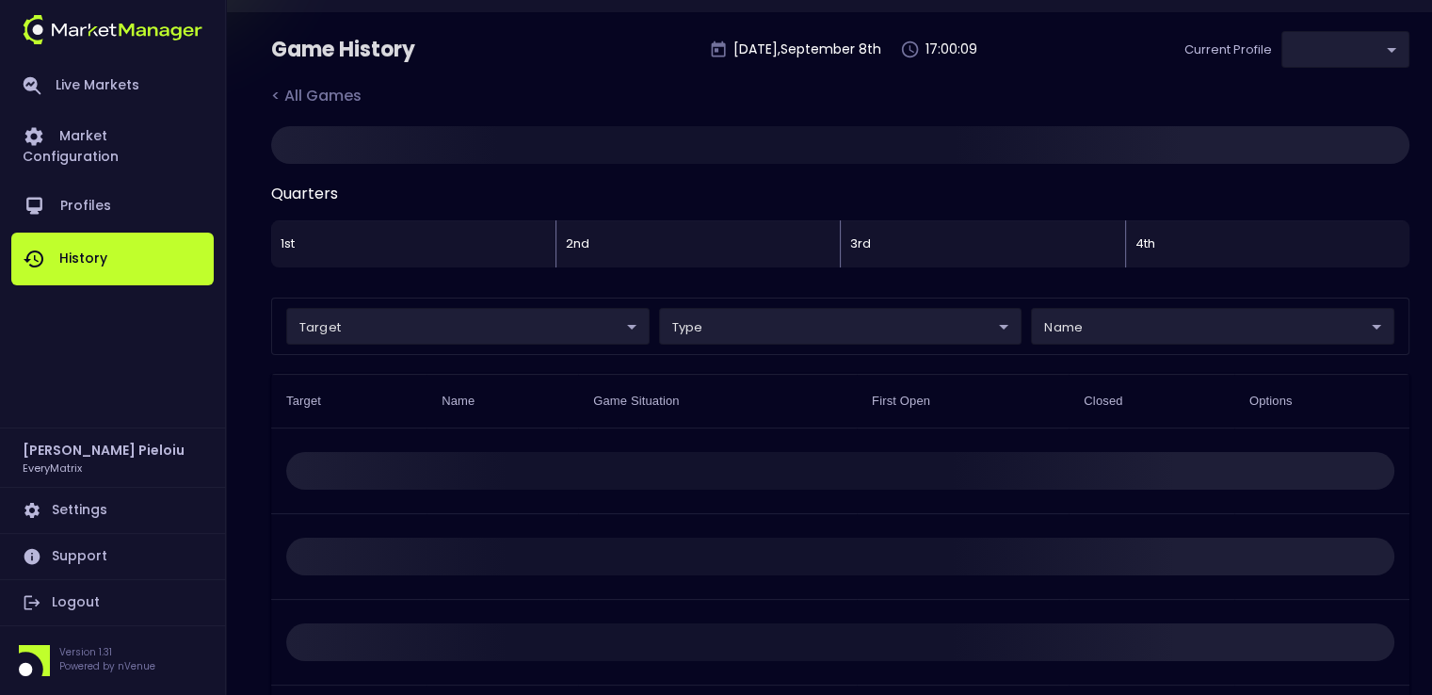
type input "41a1a02b-08cb-4a84-b265-6477bb6fe087"
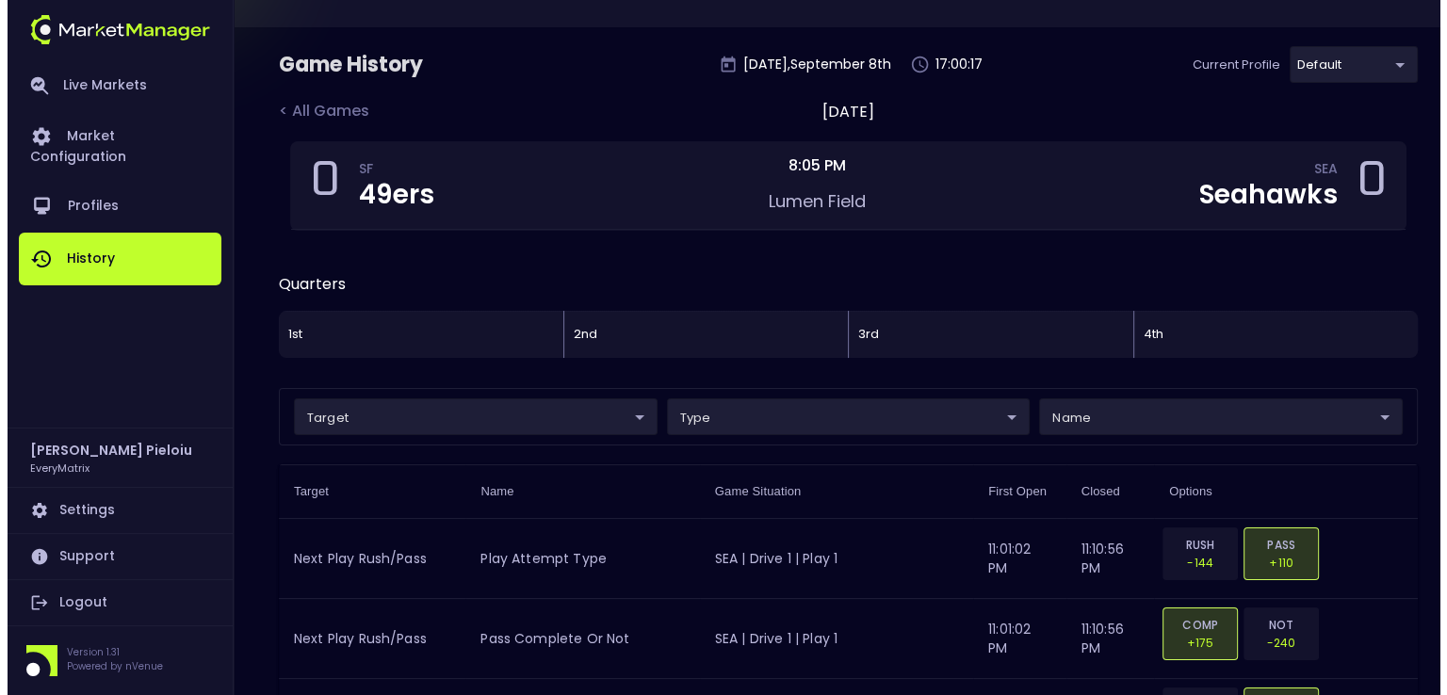
scroll to position [0, 0]
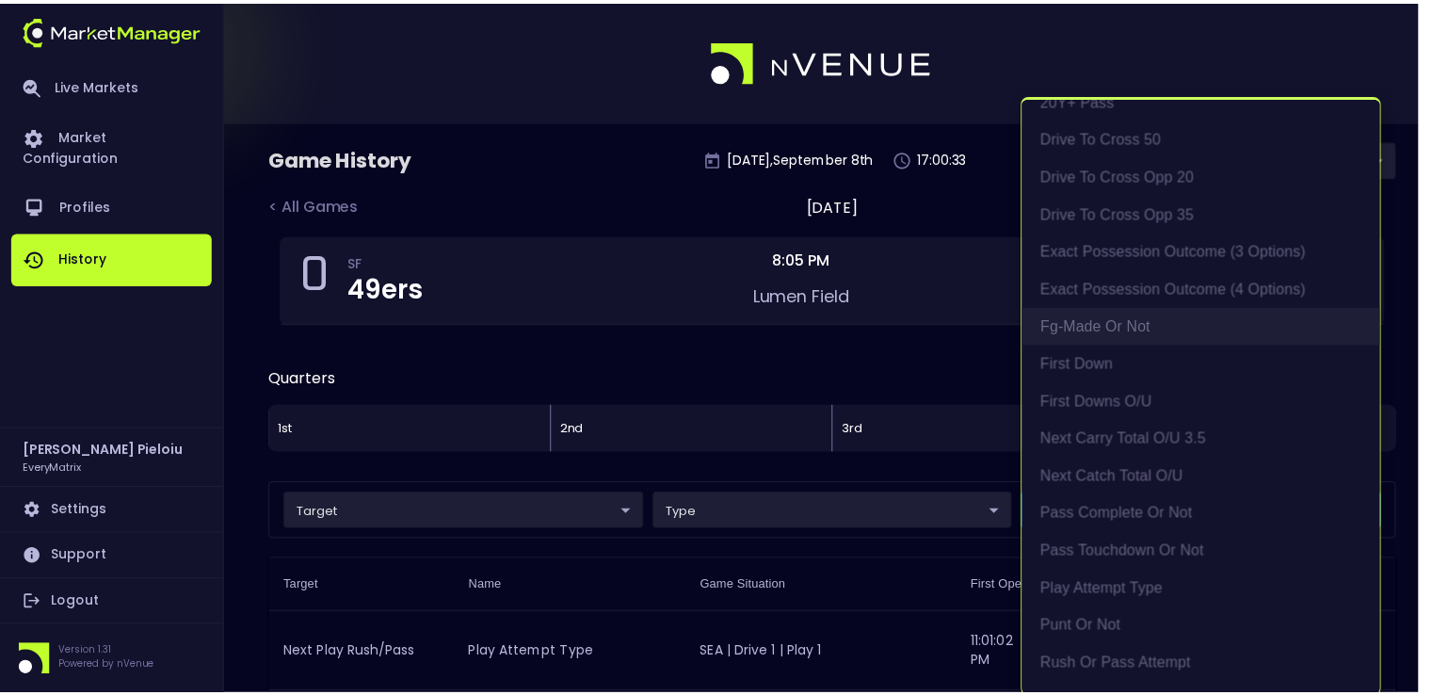
scroll to position [94, 0]
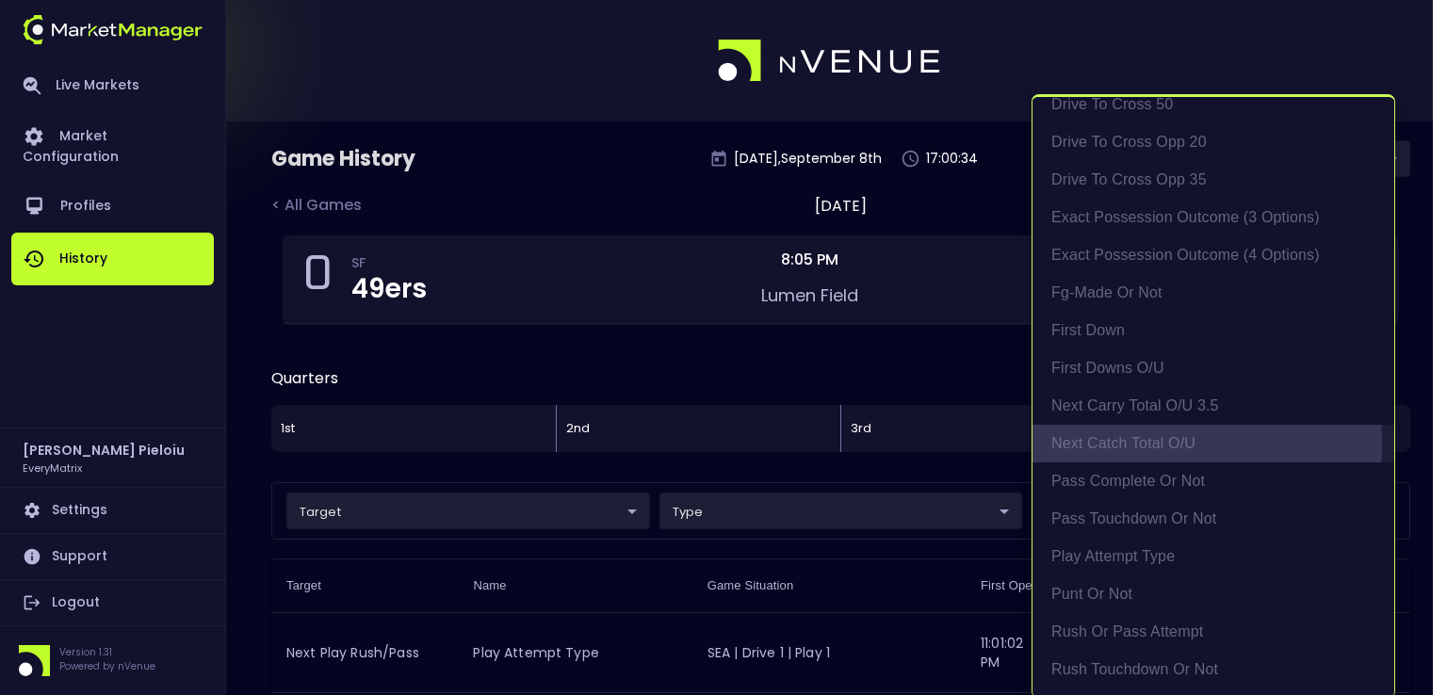
click at [1109, 442] on li "Next Catch Total O/U" at bounding box center [1213, 444] width 362 height 38
type input "Next Catch Total O/U"
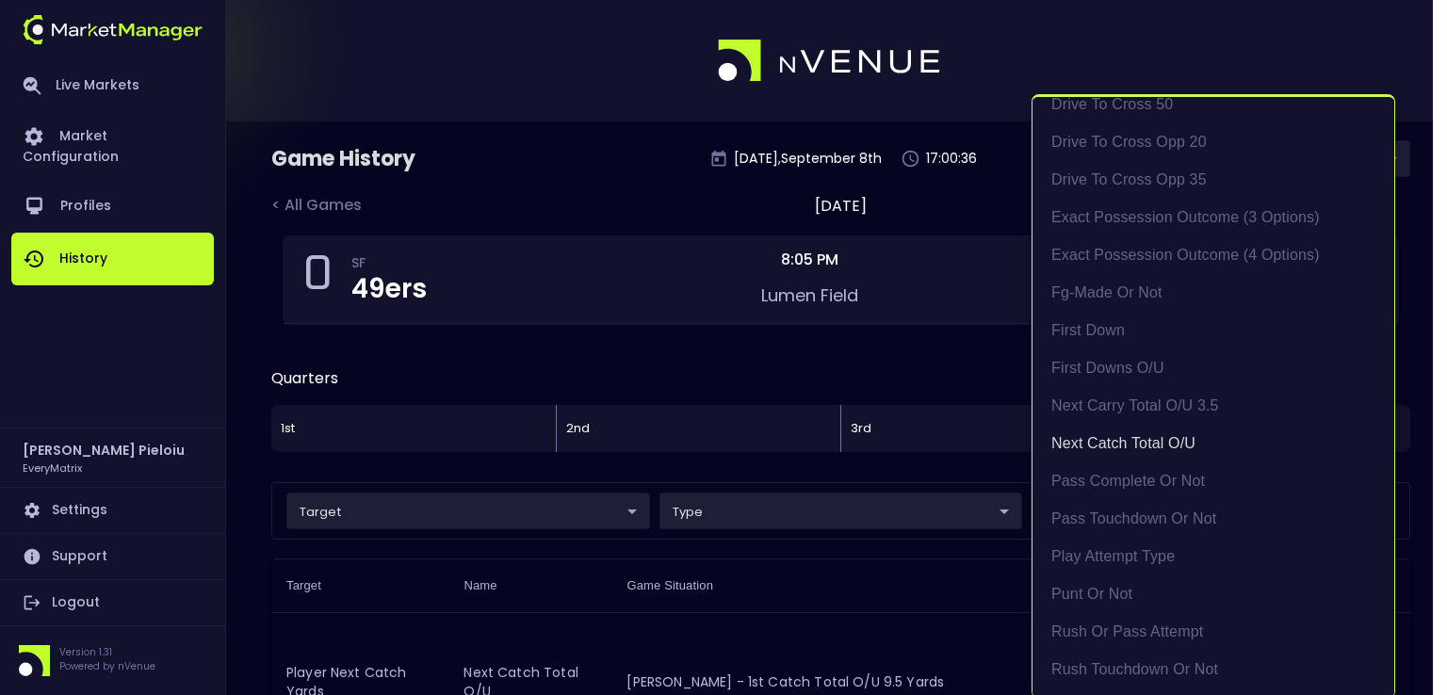
click at [856, 592] on div at bounding box center [723, 347] width 1447 height 695
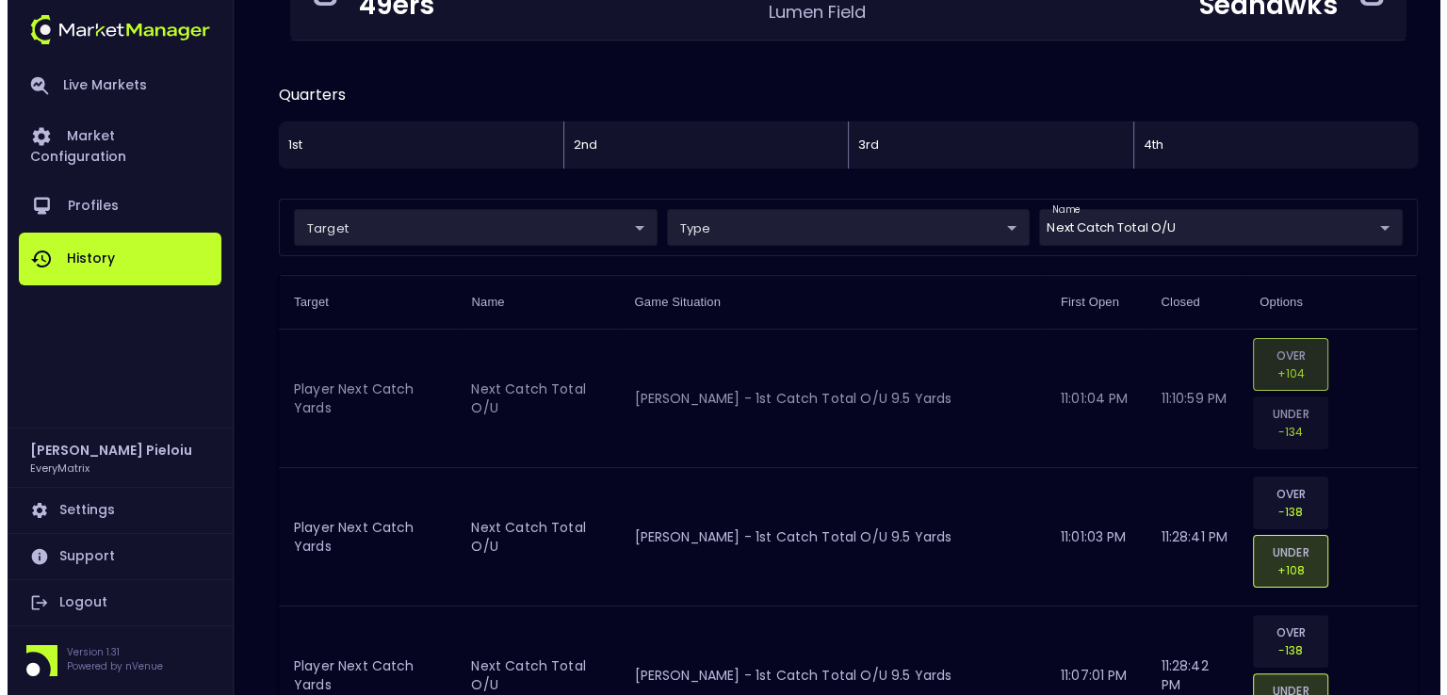
scroll to position [283, 0]
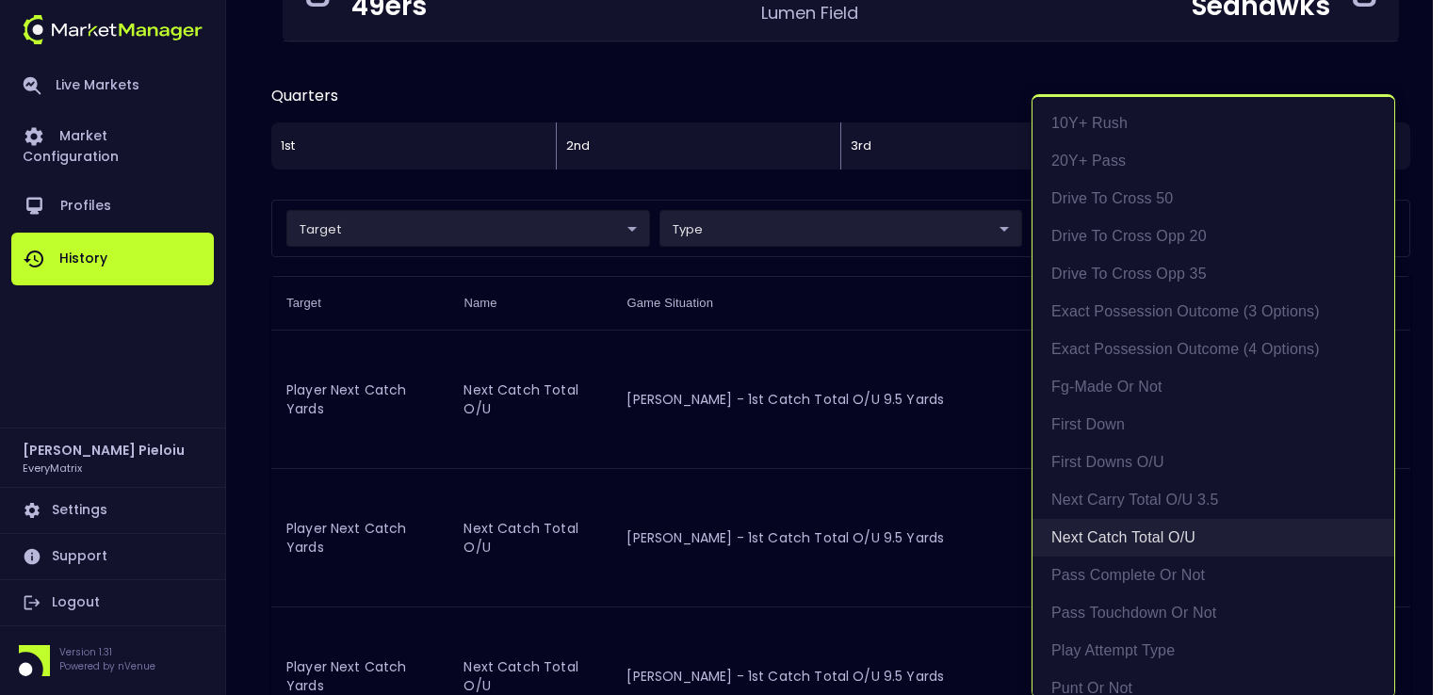
click at [1124, 531] on li "Next Catch Total O/U" at bounding box center [1213, 538] width 362 height 38
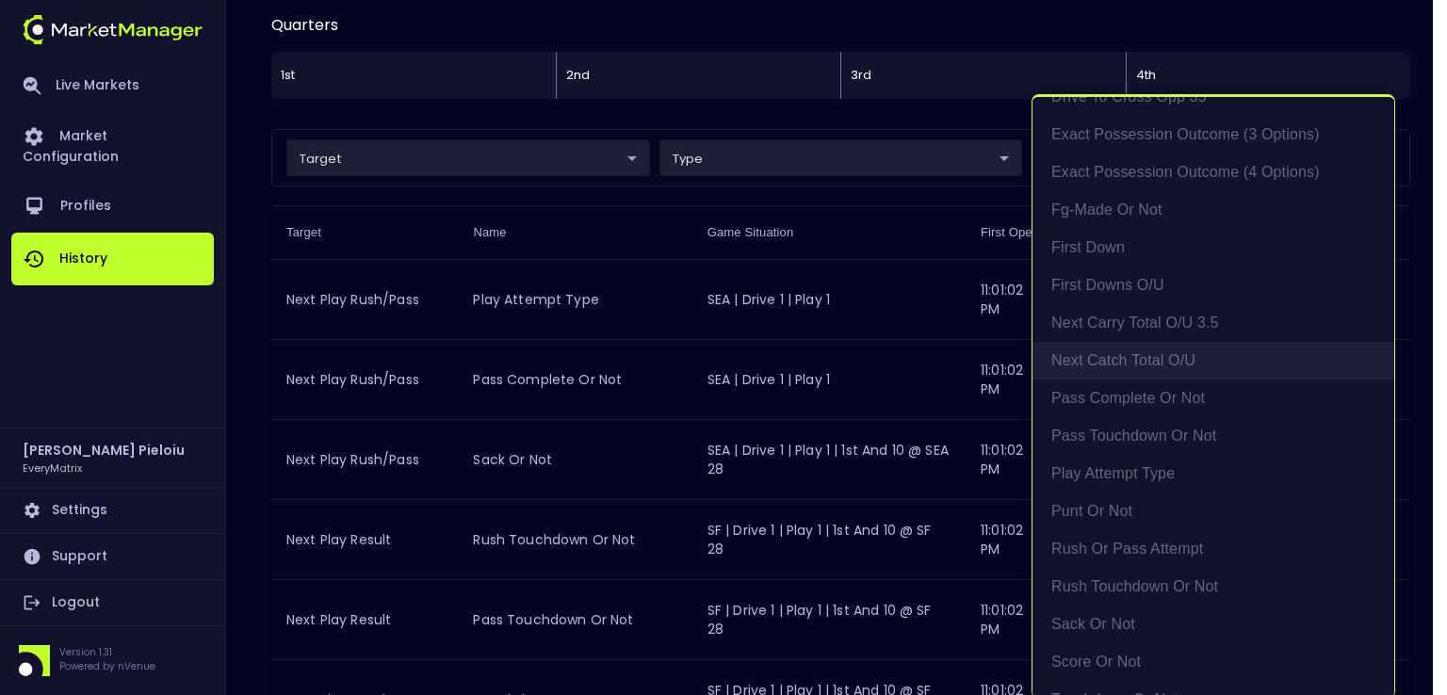
scroll to position [188, 0]
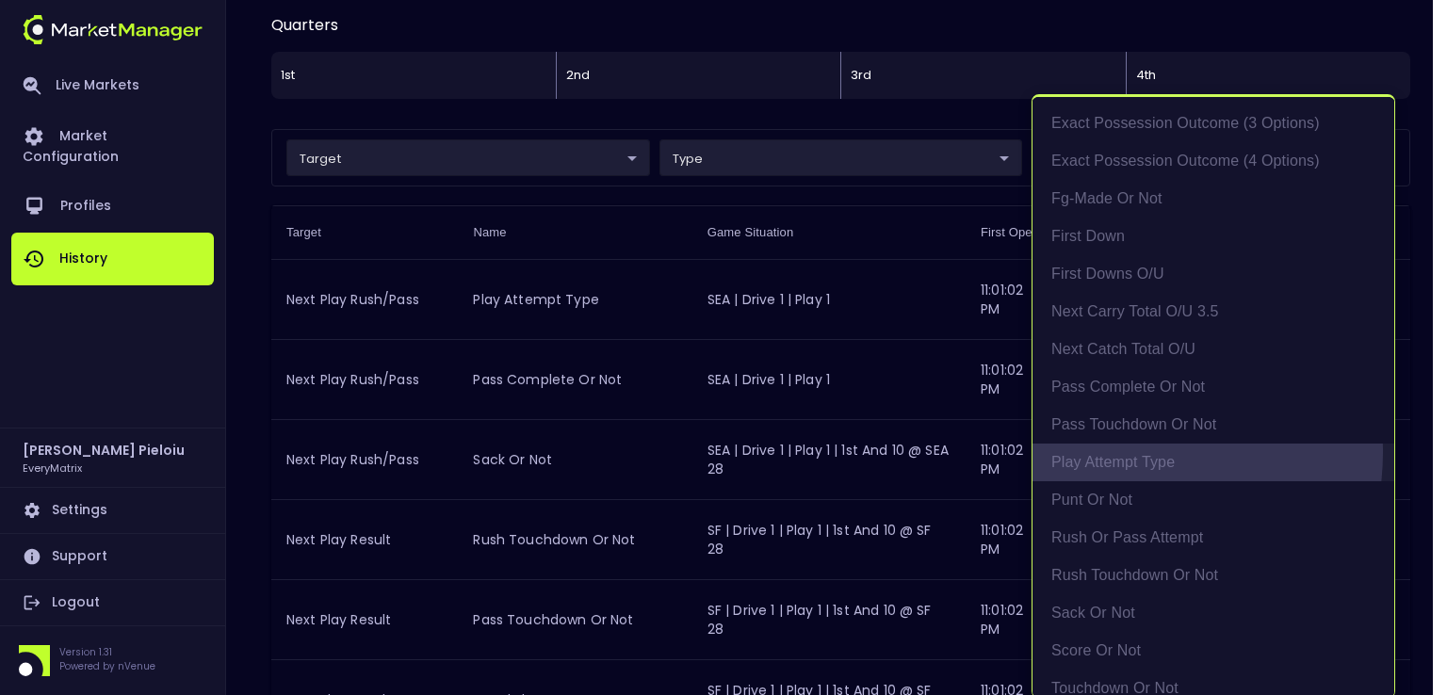
click at [1114, 451] on li "Play Attempt Type" at bounding box center [1213, 463] width 362 height 38
type input "Play Attempt Type"
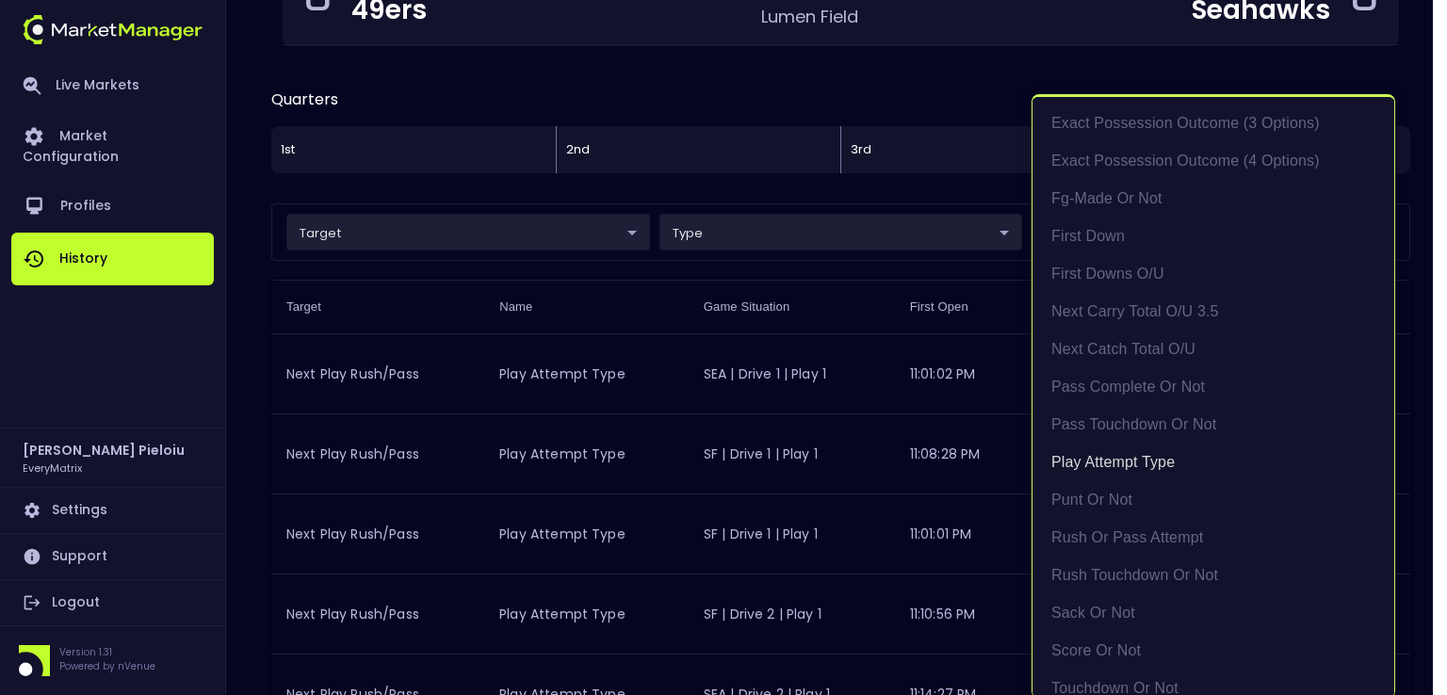
scroll to position [353, 0]
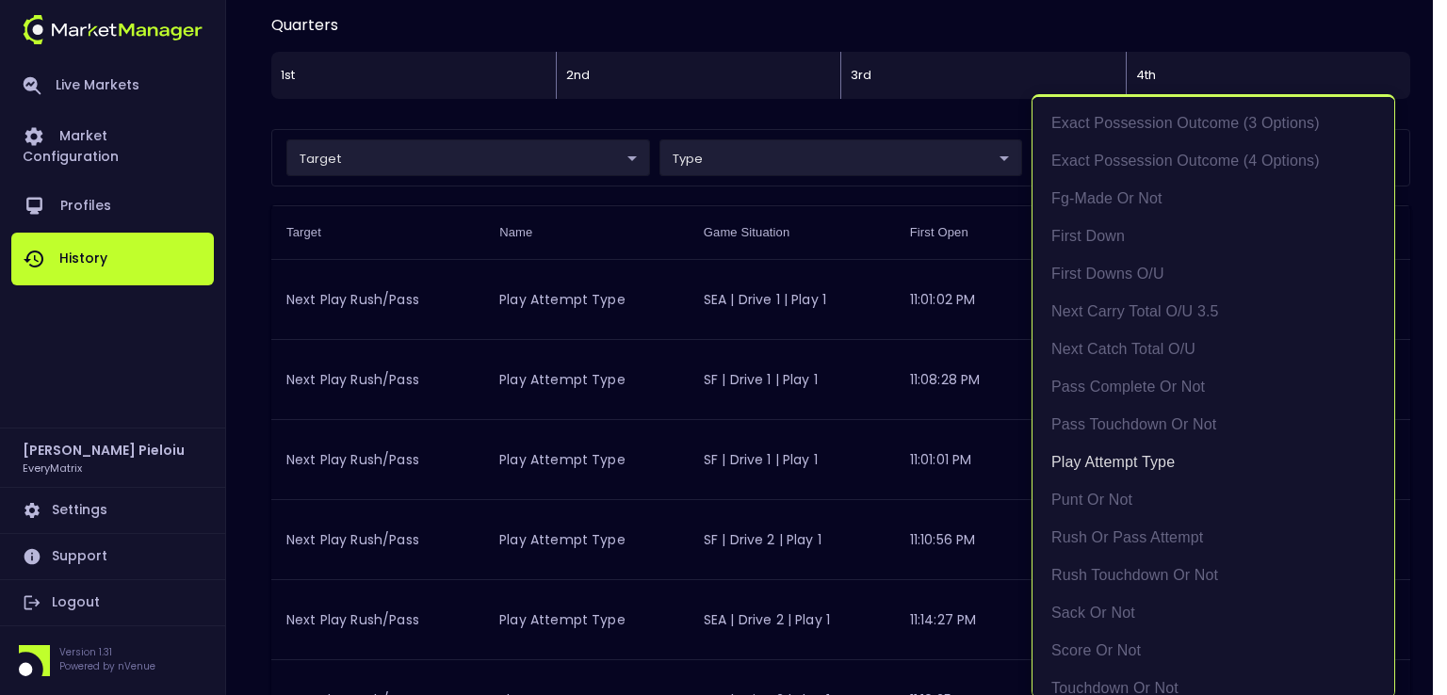
click at [855, 235] on div at bounding box center [723, 347] width 1447 height 695
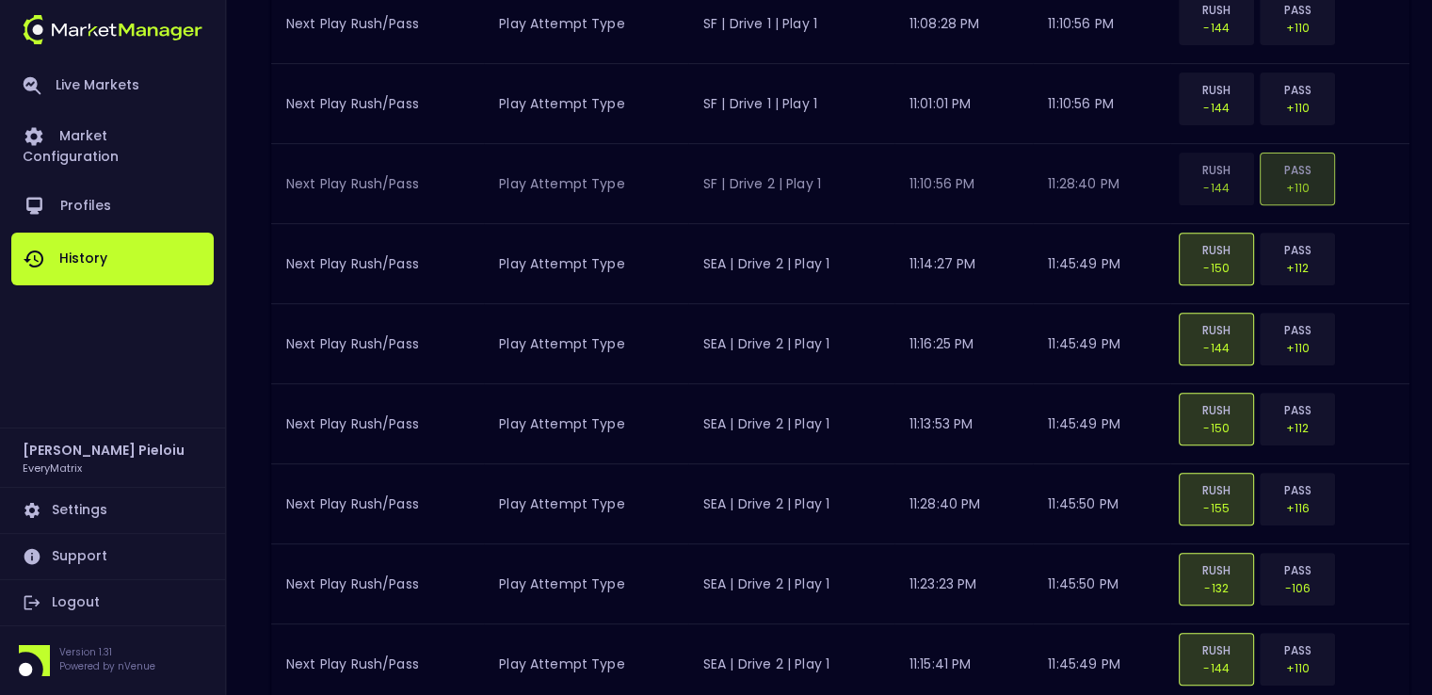
scroll to position [730, 0]
